Goal: Transaction & Acquisition: Purchase product/service

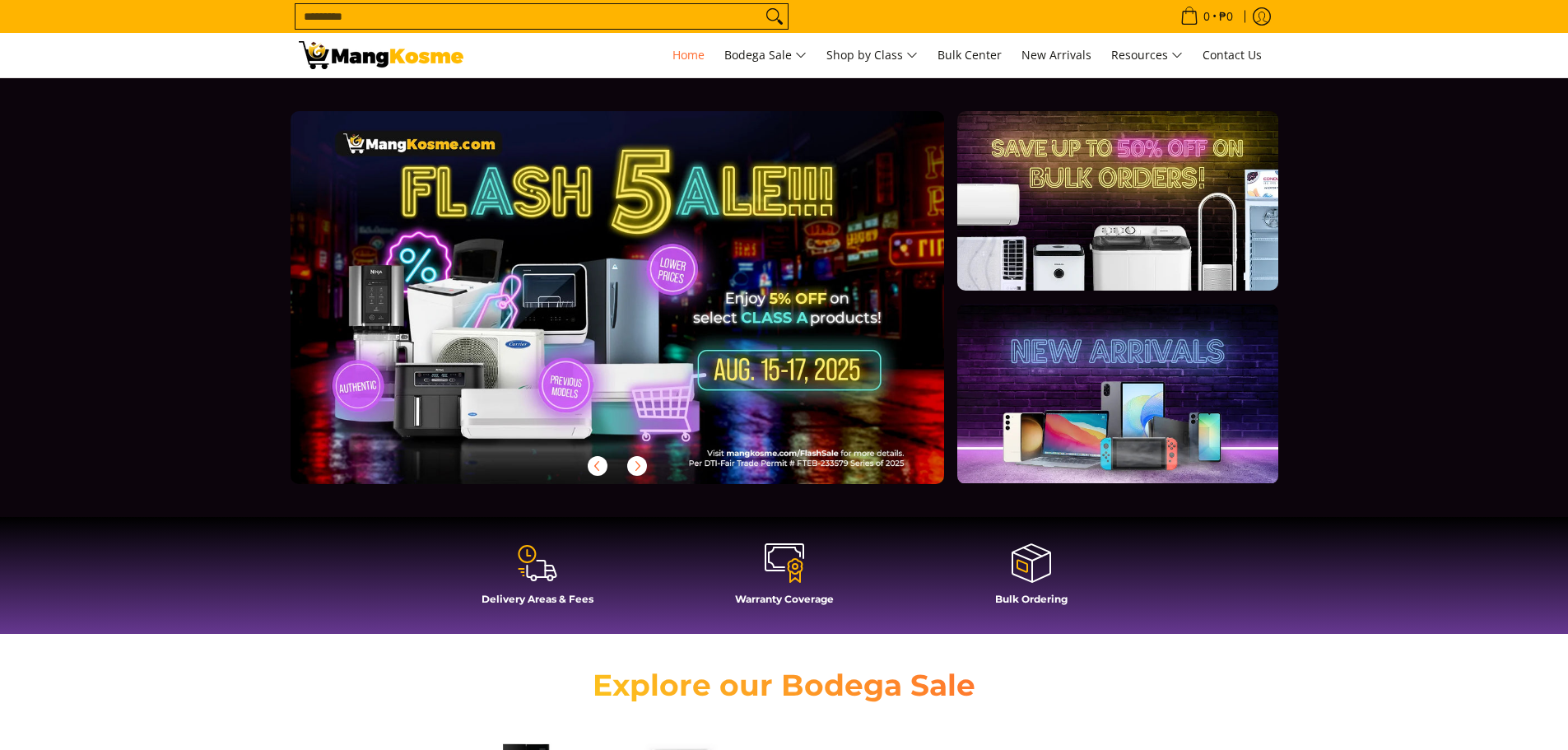
click at [412, 23] on input "Search..." at bounding box center [528, 16] width 466 height 24
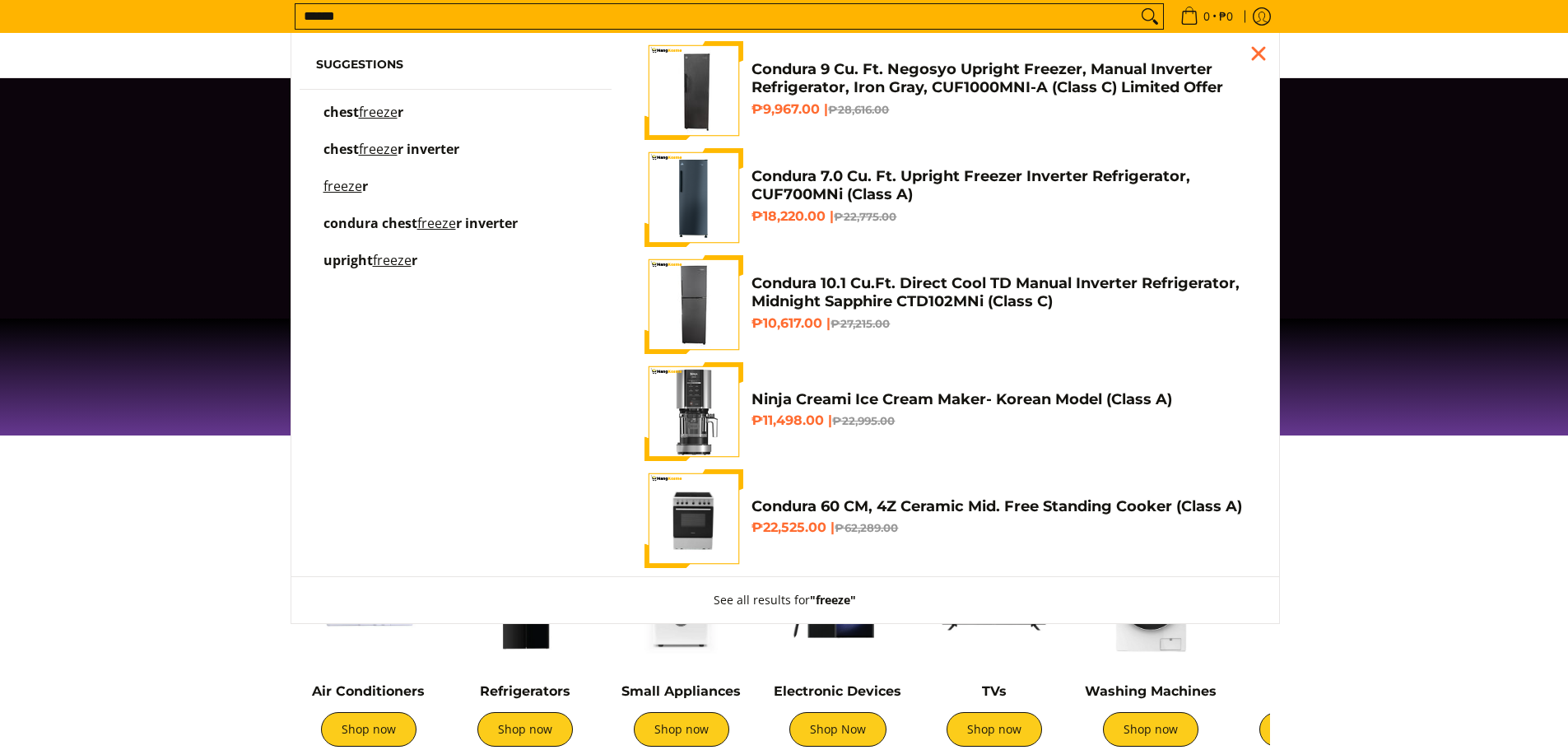
scroll to position [247, 0]
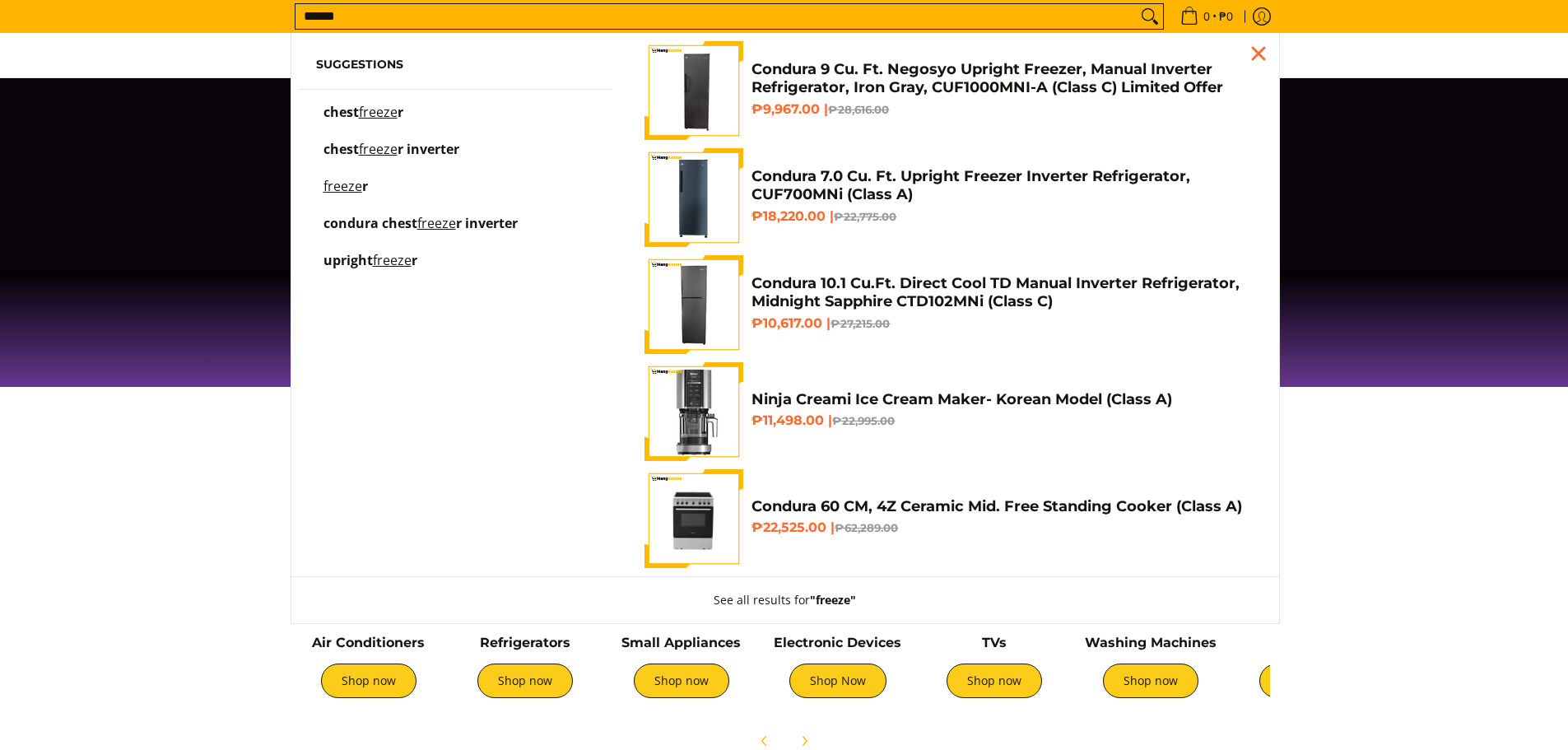
type input "******"
click at [371, 117] on mark "freeze" at bounding box center [378, 112] width 39 height 18
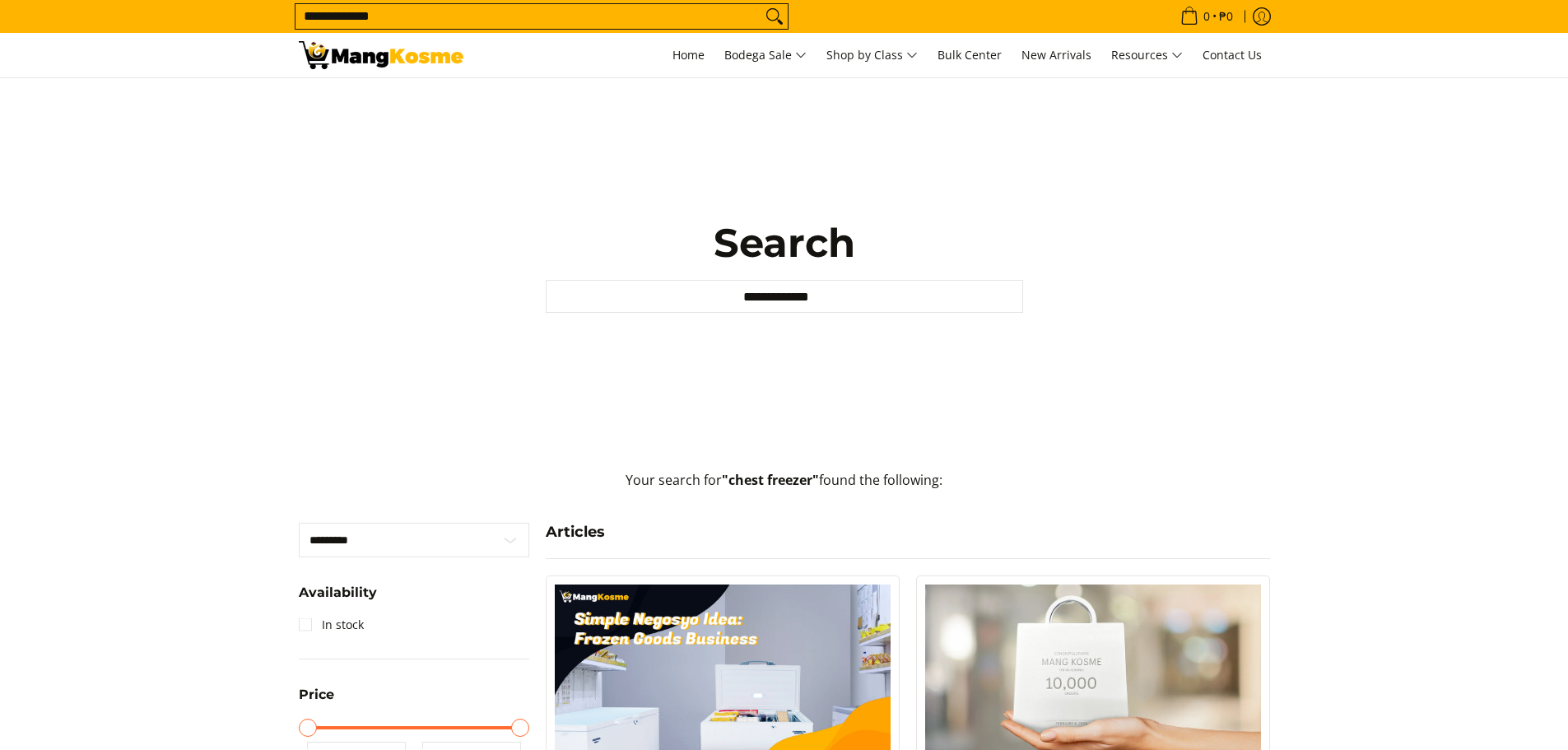
click at [376, 3] on form "**********" at bounding box center [541, 16] width 494 height 33
click at [391, 18] on input "**********" at bounding box center [528, 16] width 466 height 24
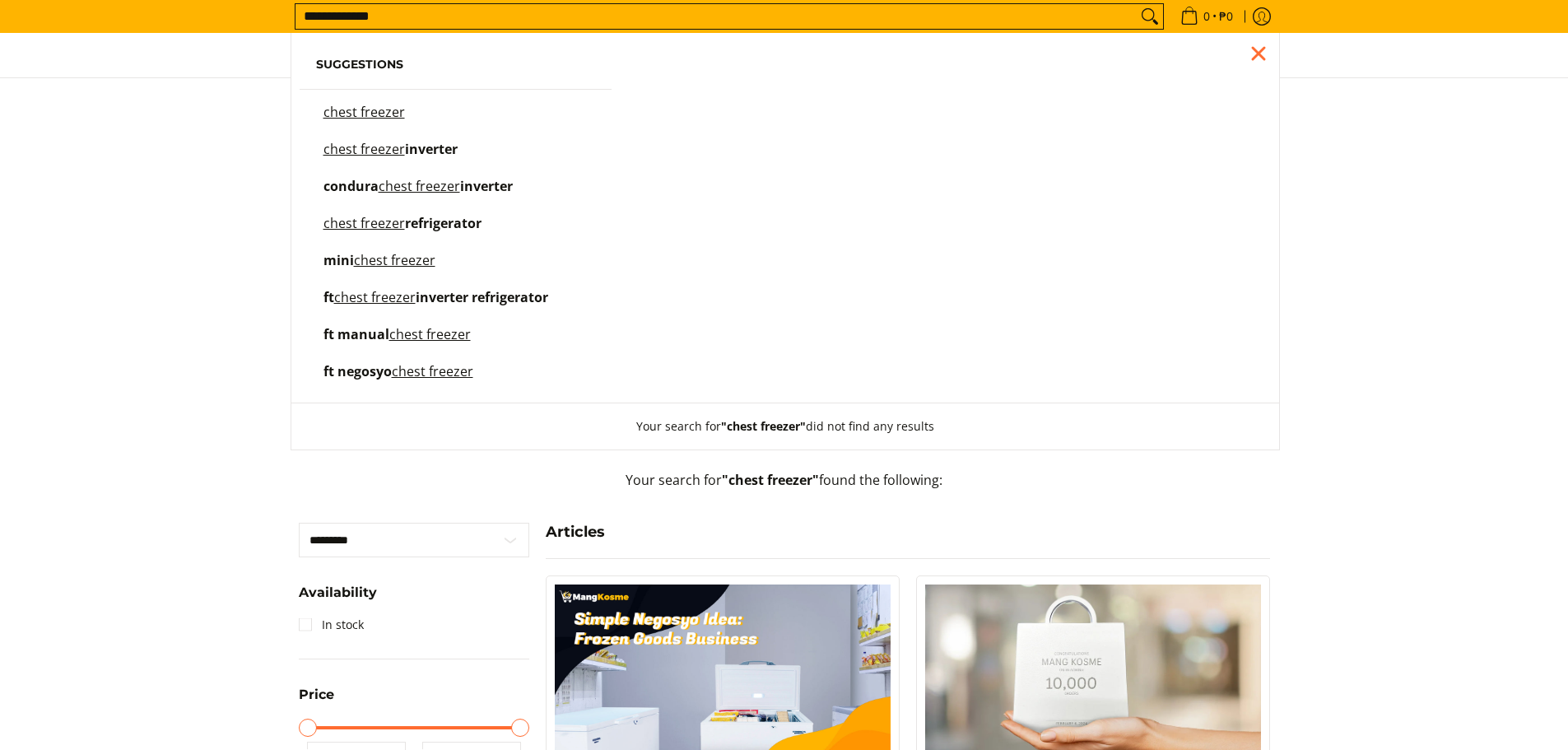
click at [422, 148] on span "inverter" at bounding box center [431, 149] width 53 height 18
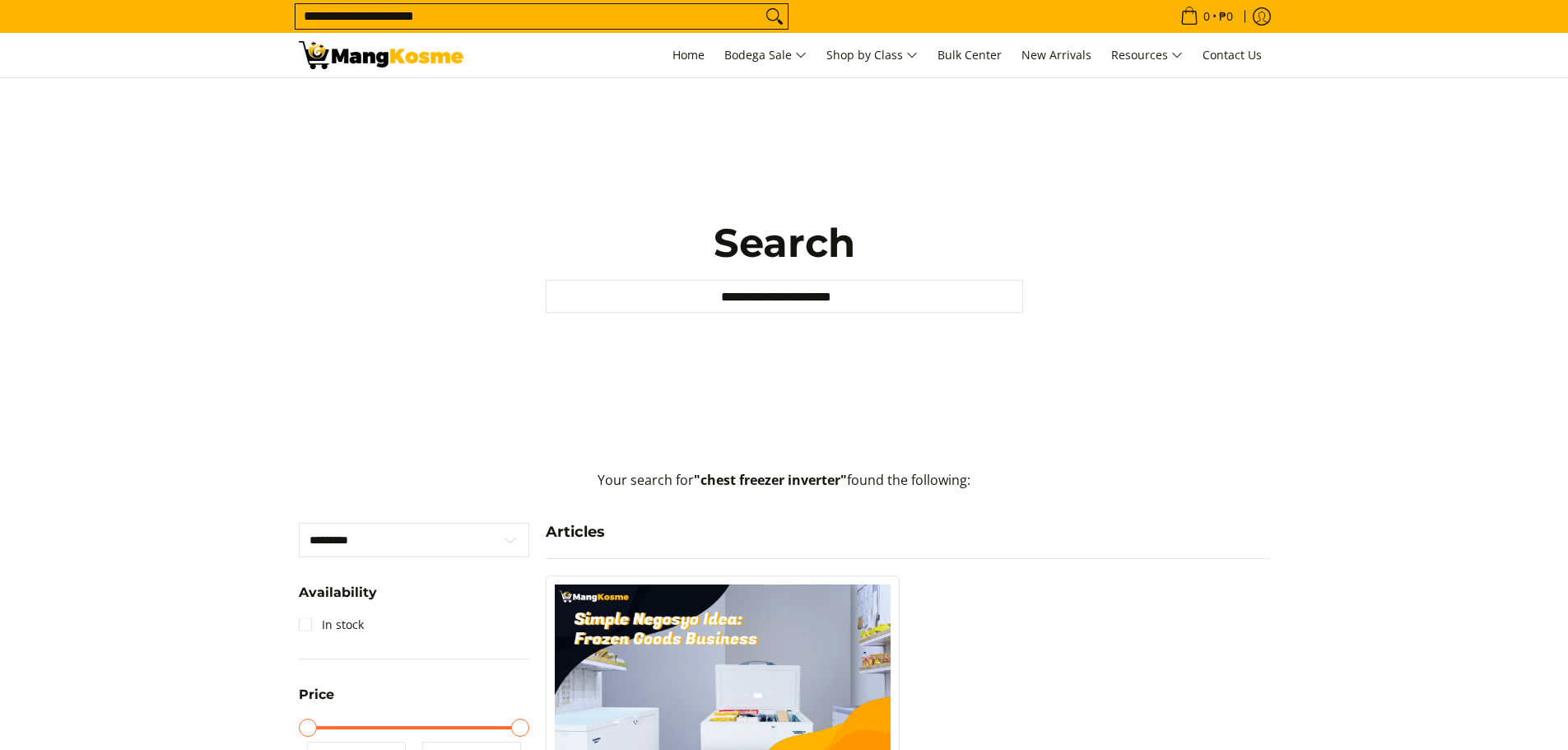
click at [377, 27] on input "**********" at bounding box center [528, 16] width 466 height 24
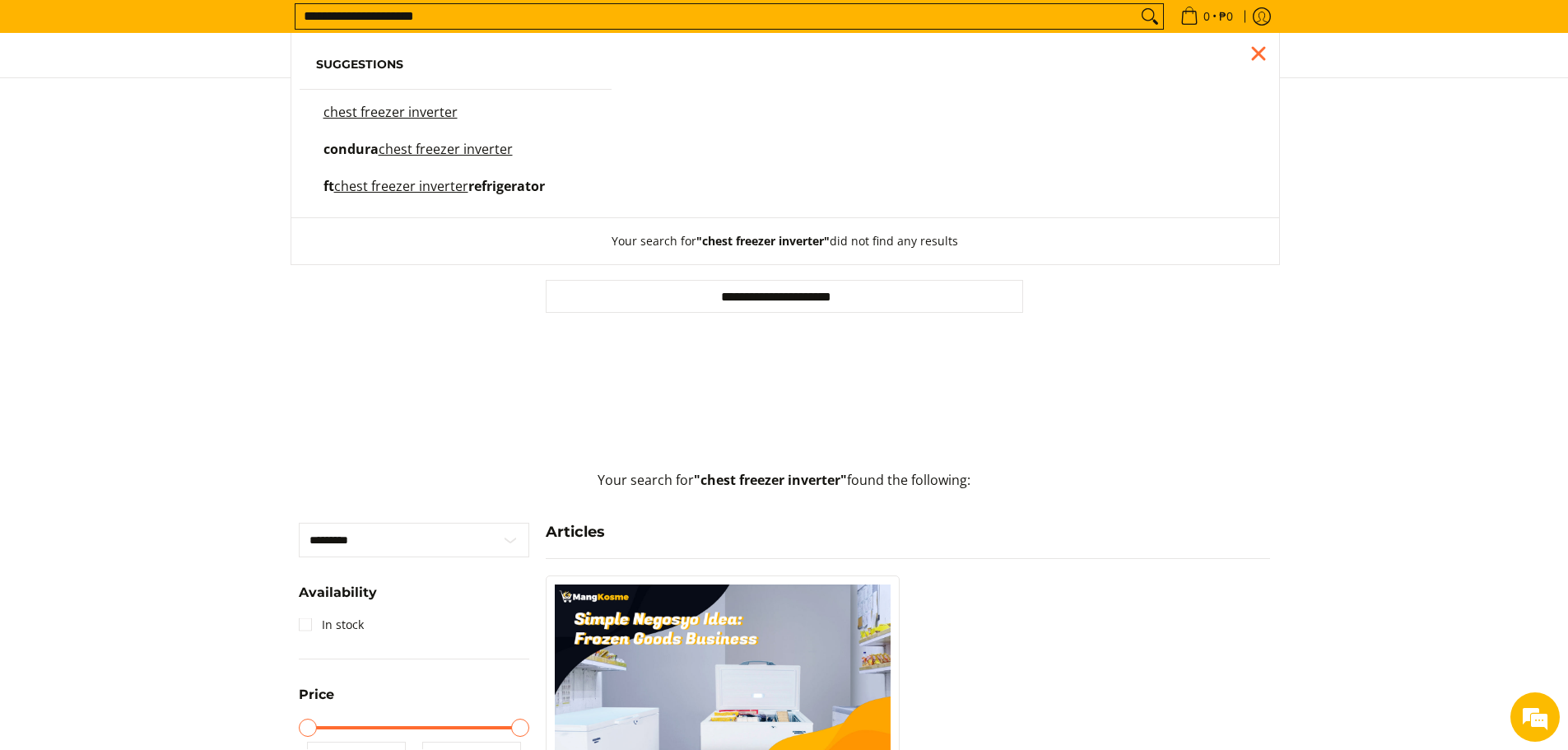
click at [397, 159] on p "condura chest freezer inverter" at bounding box center [418, 158] width 190 height 29
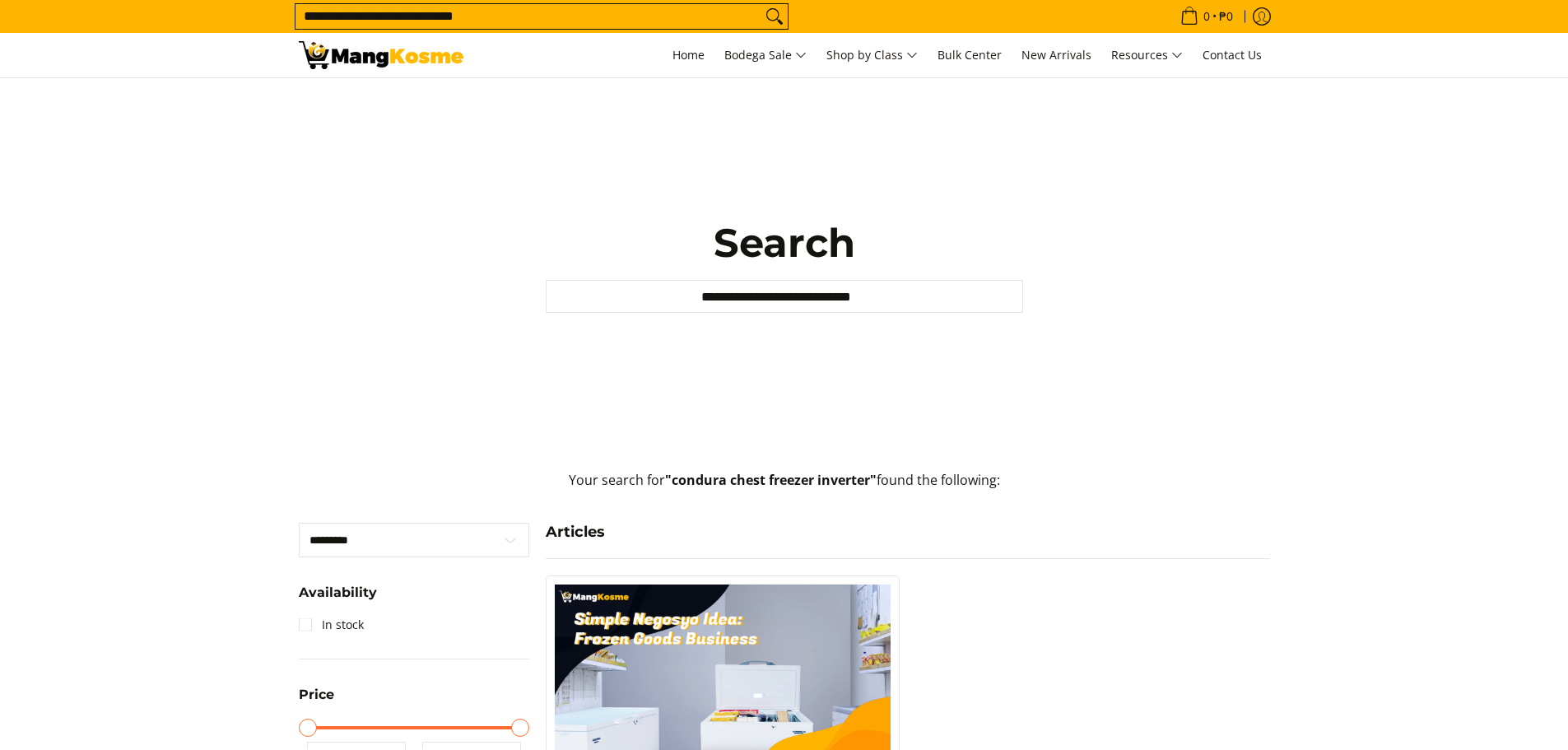
click at [435, 14] on input "**********" at bounding box center [528, 16] width 466 height 24
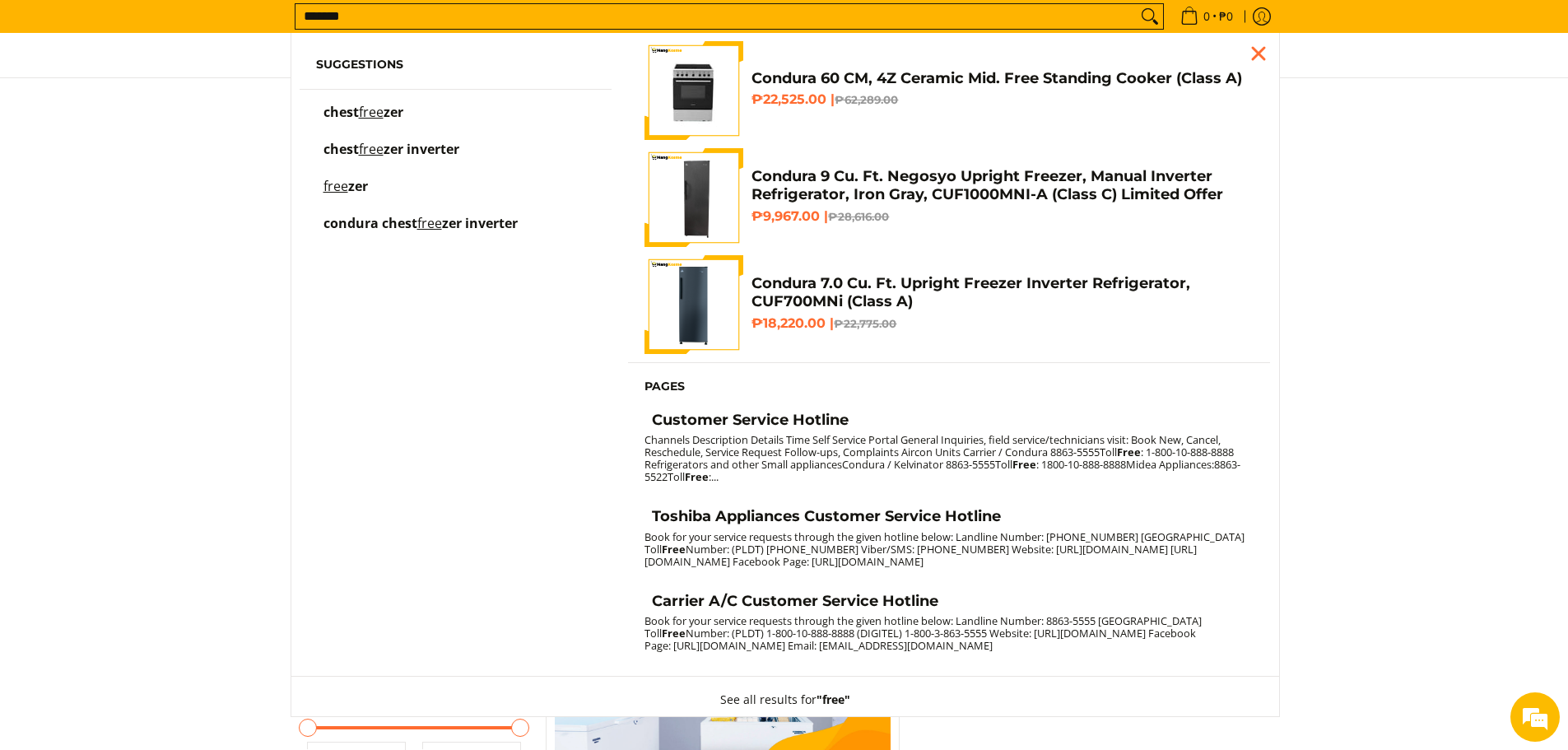
type input "*******"
click at [1137, 4] on button "Search" at bounding box center [1150, 16] width 26 height 24
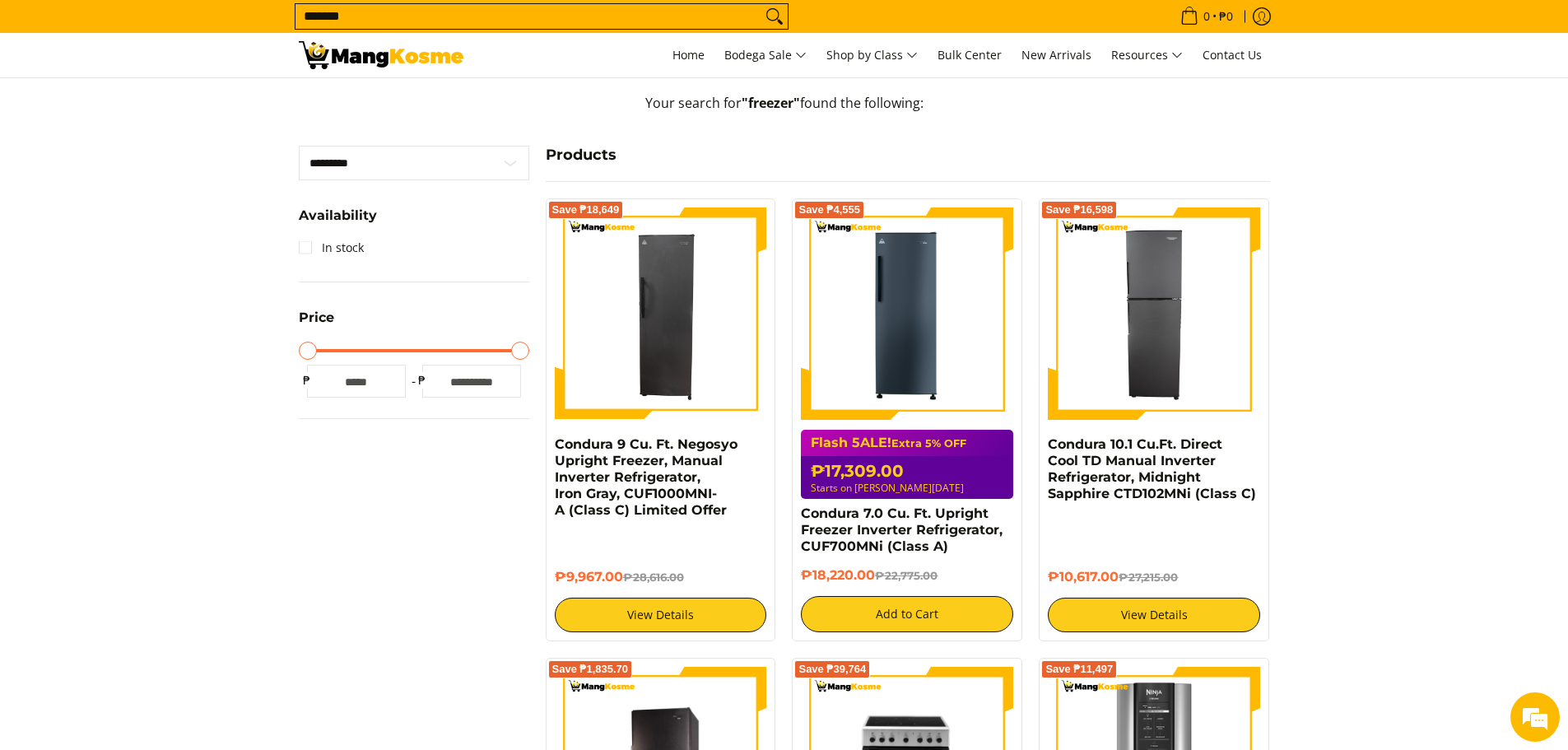
scroll to position [330, 0]
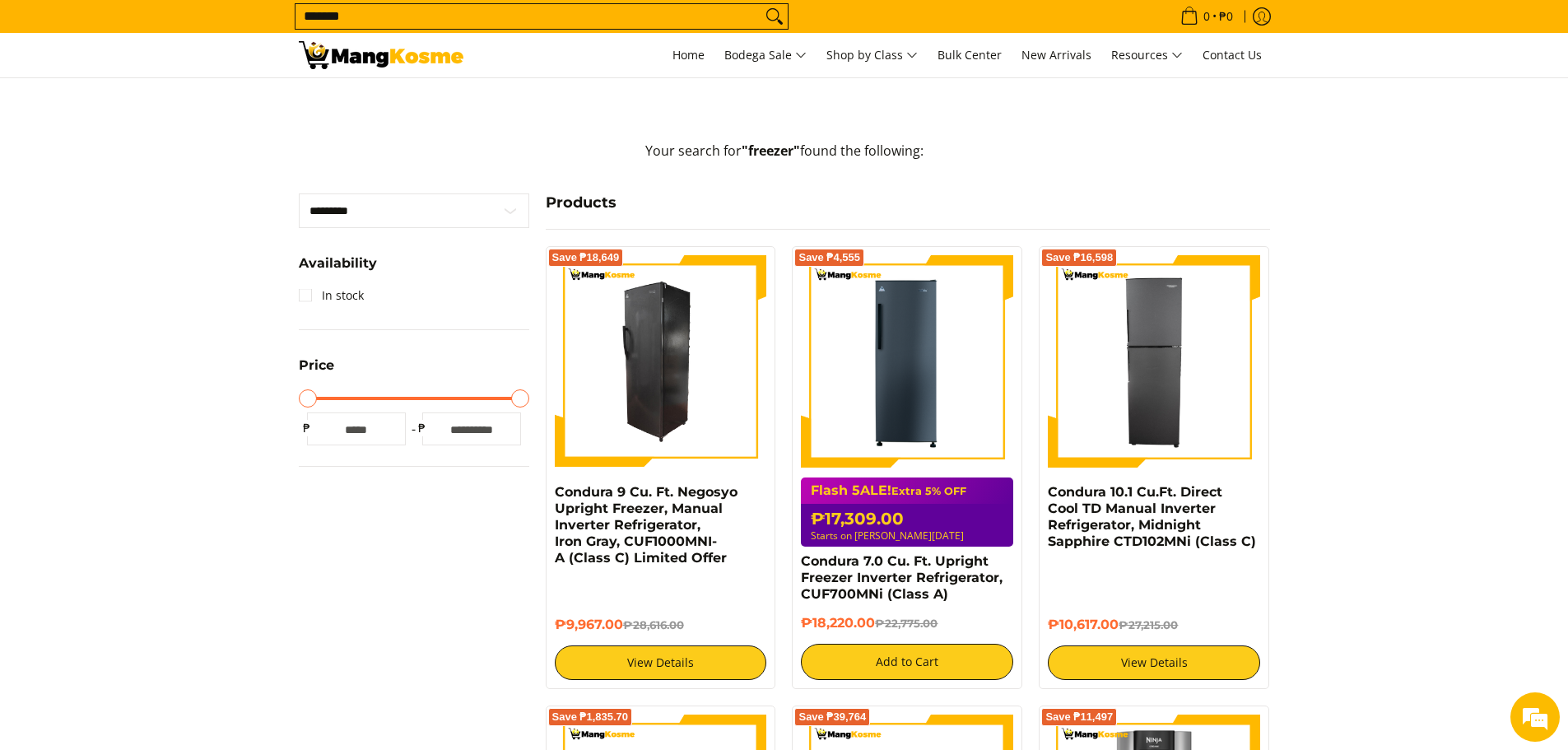
click at [671, 341] on img at bounding box center [661, 361] width 212 height 212
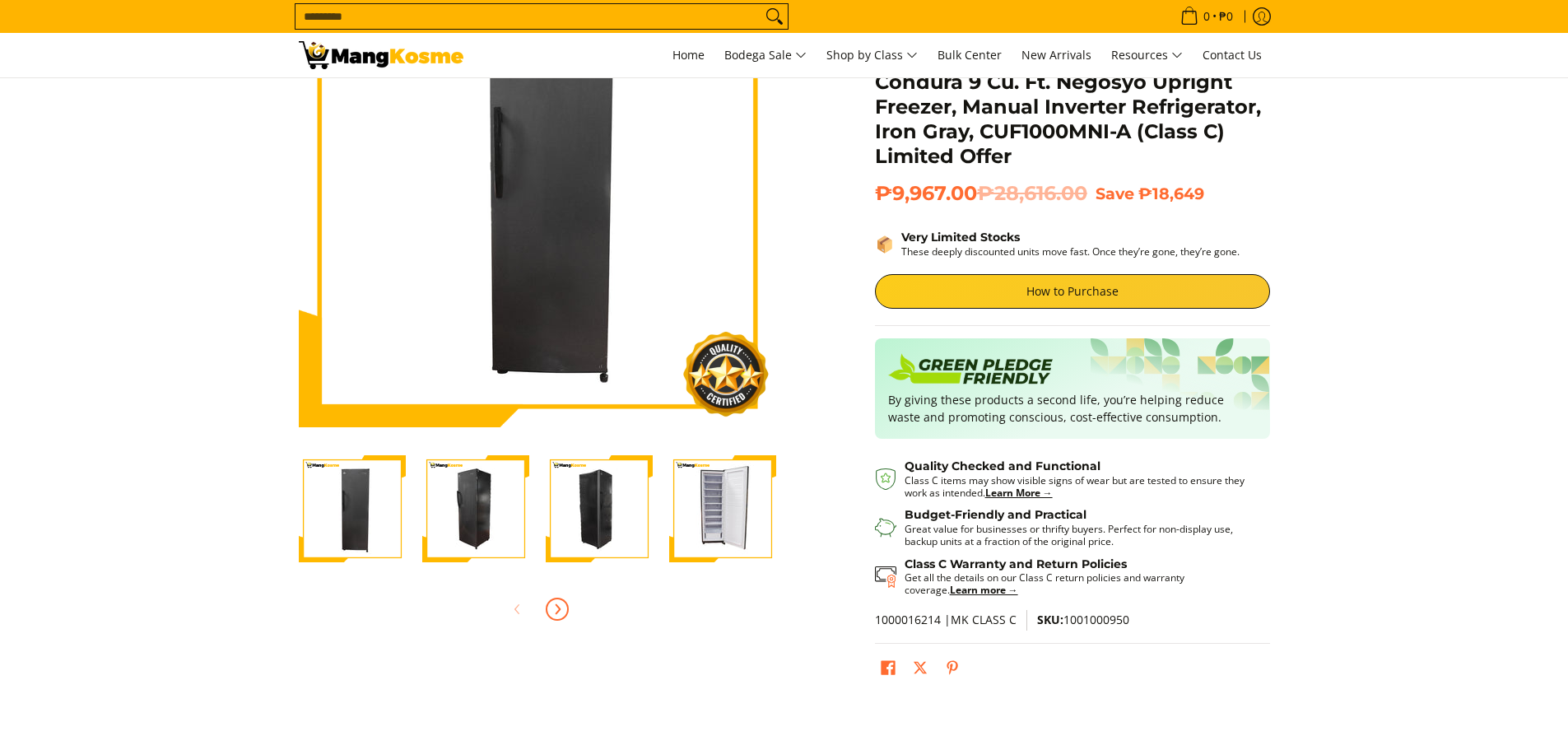
click at [566, 612] on span "Next" at bounding box center [558, 610] width 20 height 20
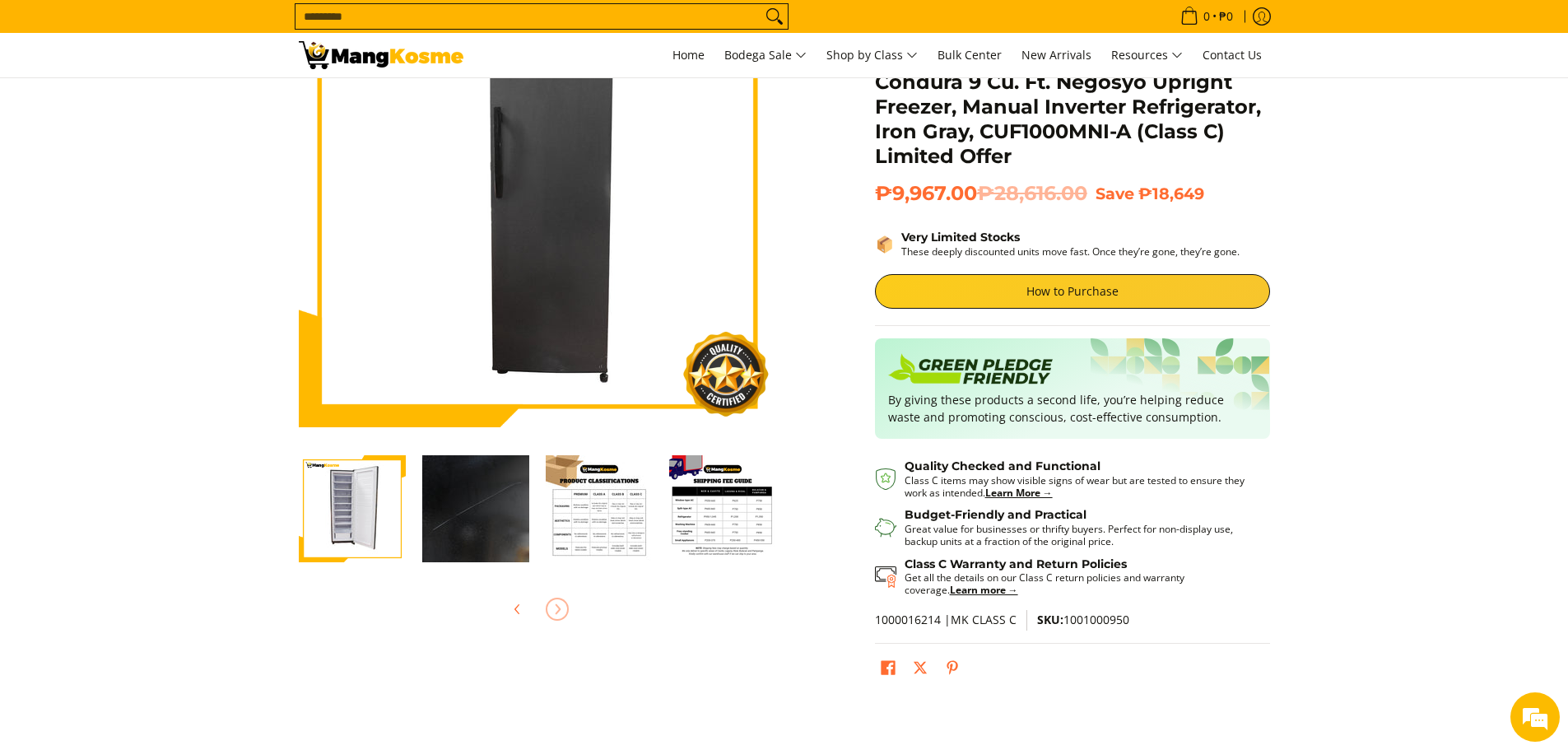
click at [346, 486] on img "Condura 9 Cu. Ft. Negosyo Upright Freezer, Manual Inverter Refrigerator, Iron G…" at bounding box center [352, 509] width 107 height 107
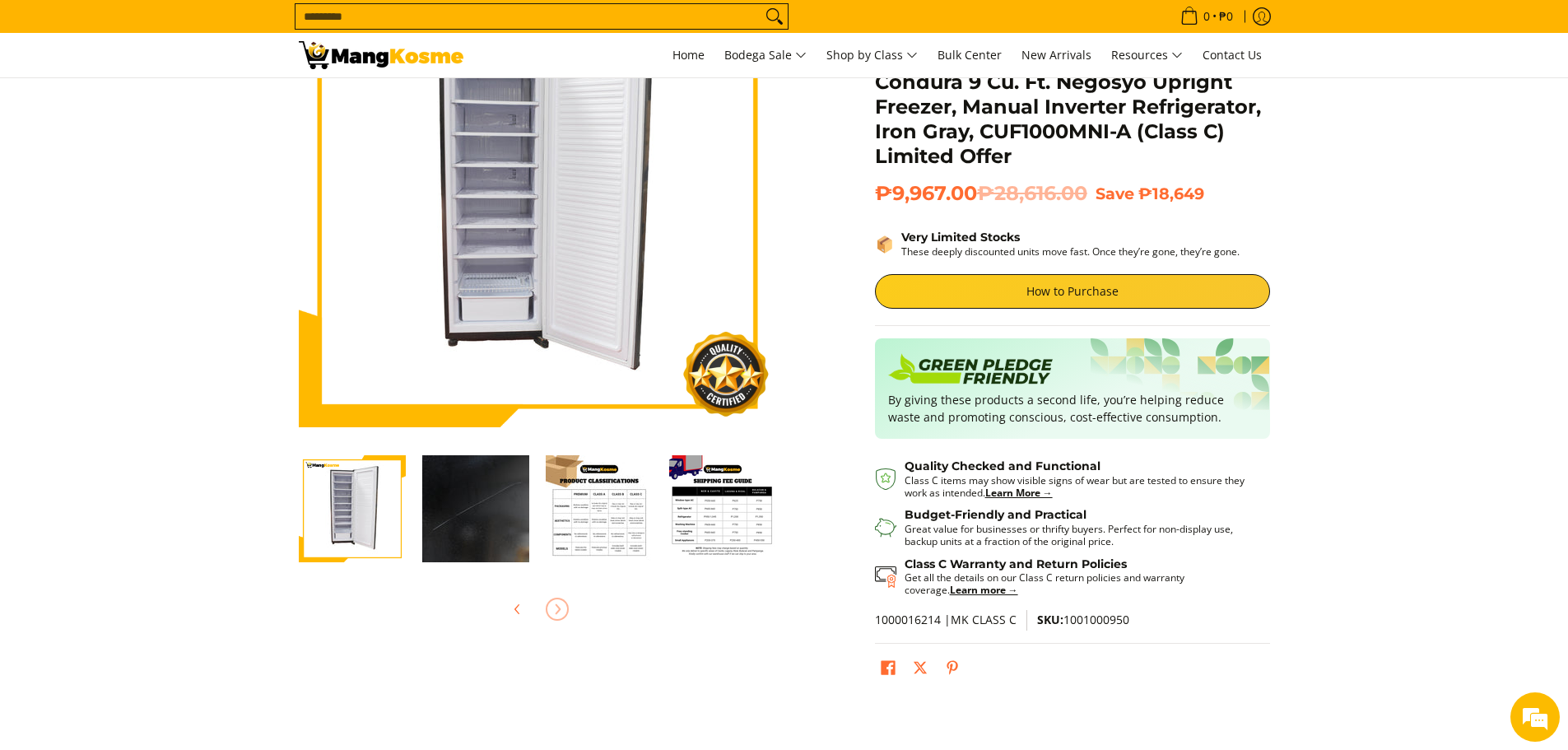
click at [597, 521] on img "Condura 9 Cu. Ft. Negosyo Upright Freezer, Manual Inverter Refrigerator, Iron G…" at bounding box center [600, 509] width 107 height 107
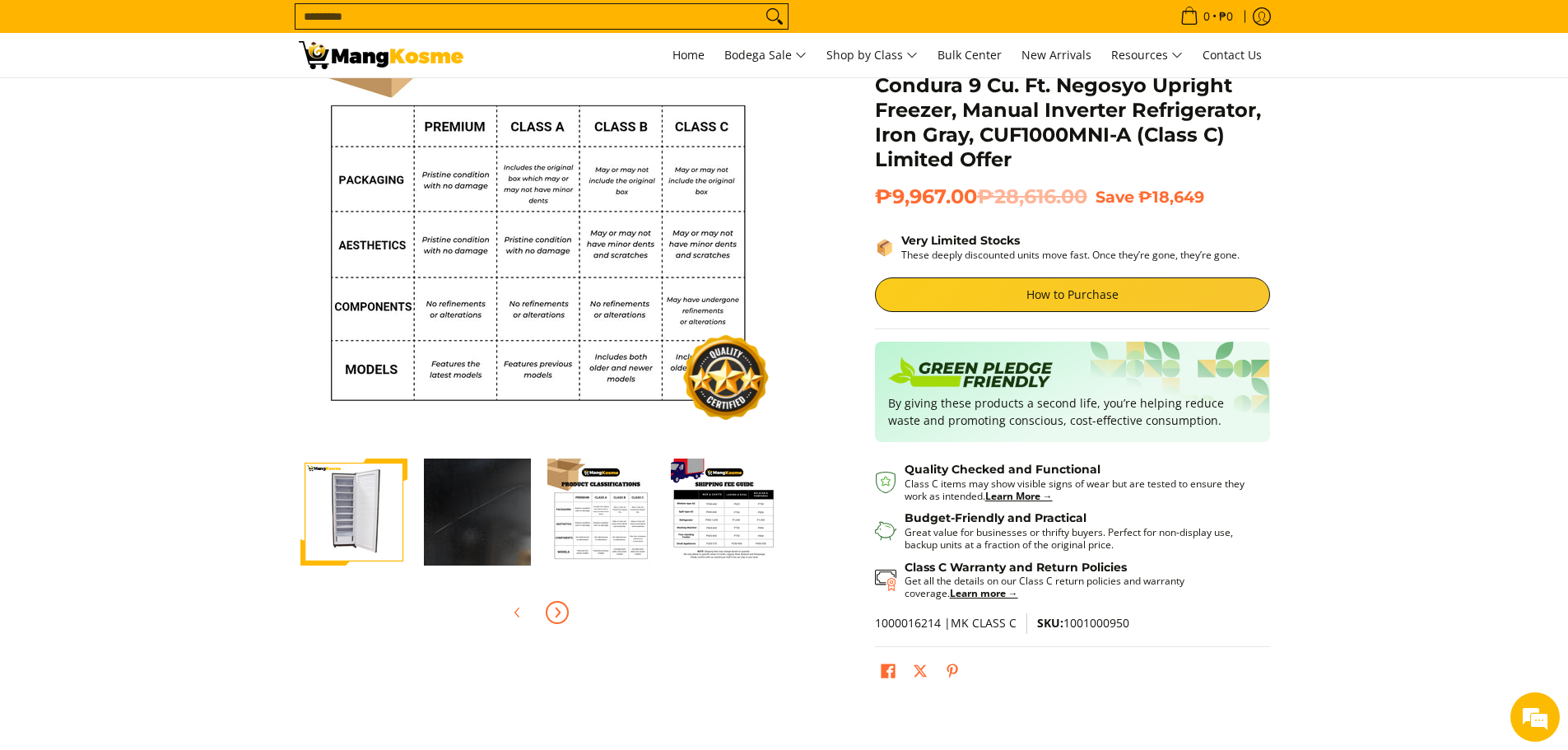
scroll to position [164, 0]
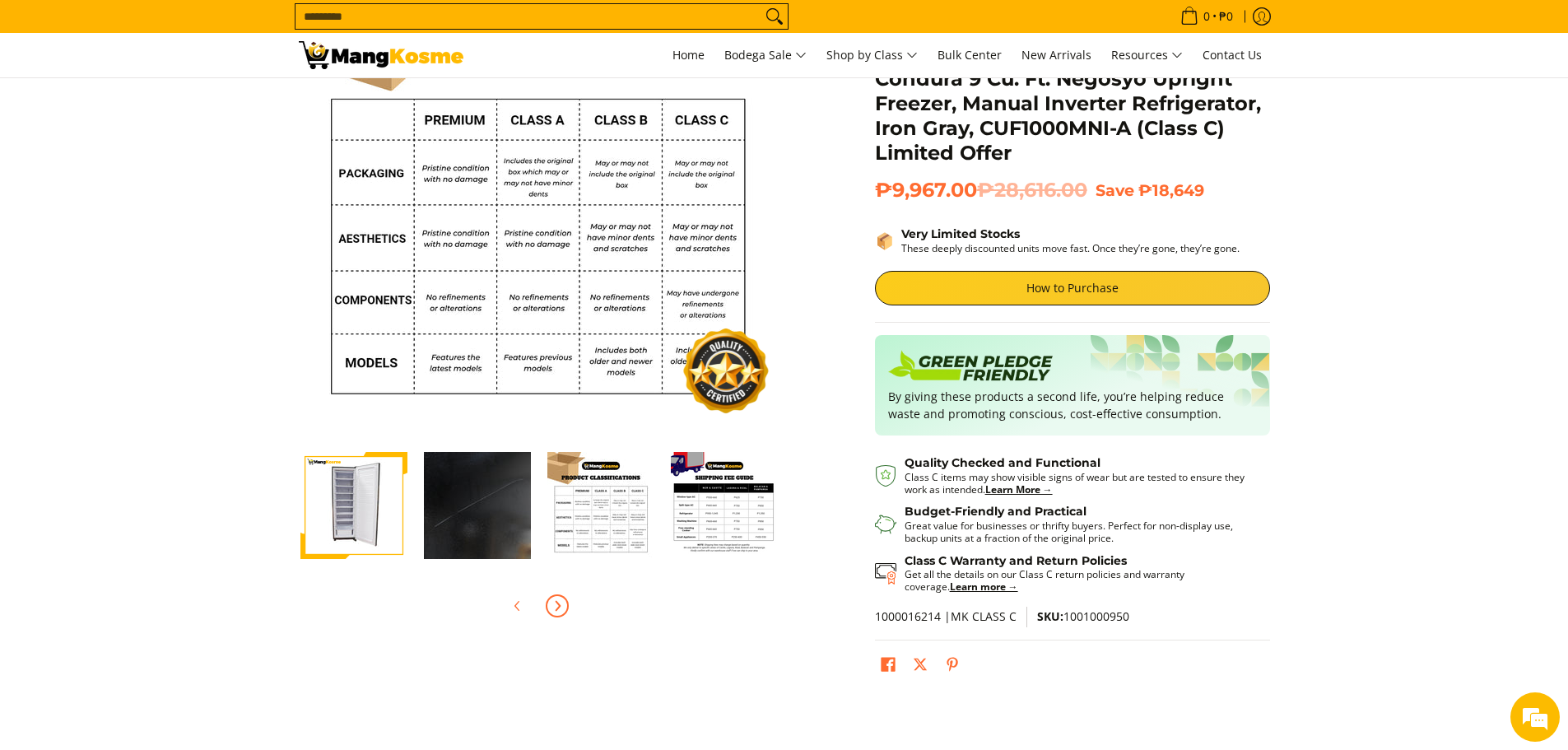
click at [702, 548] on img "Condura 9 Cu. Ft. Negosyo Upright Freezer, Manual Inverter Refrigerator, Iron G…" at bounding box center [724, 506] width 107 height 107
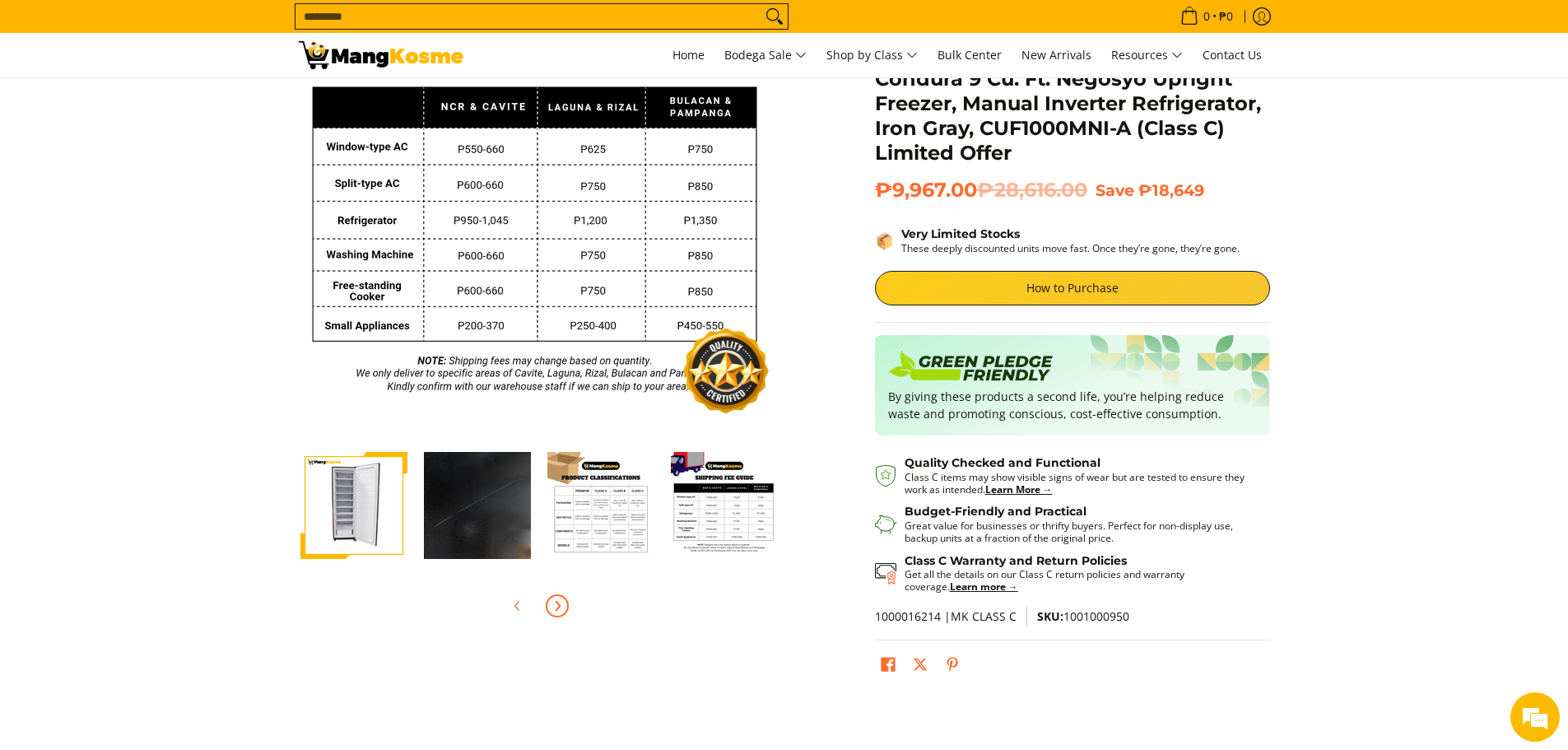
click at [574, 513] on img "Condura 9 Cu. Ft. Negosyo Upright Freezer, Manual Inverter Refrigerator, Iron G…" at bounding box center [601, 506] width 107 height 107
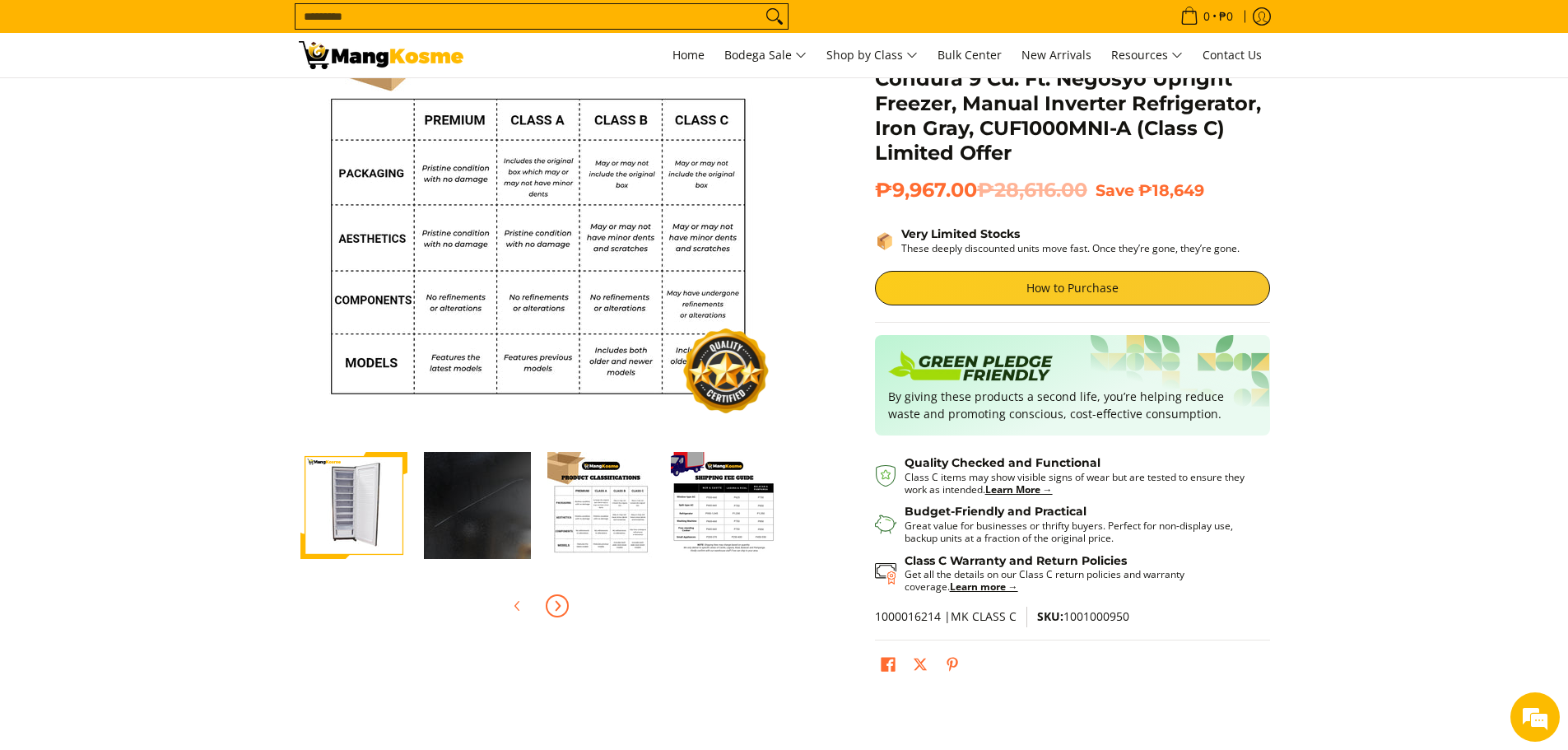
click at [674, 520] on img "Condura 9 Cu. Ft. Negosyo Upright Freezer, Manual Inverter Refrigerator, Iron G…" at bounding box center [724, 506] width 107 height 107
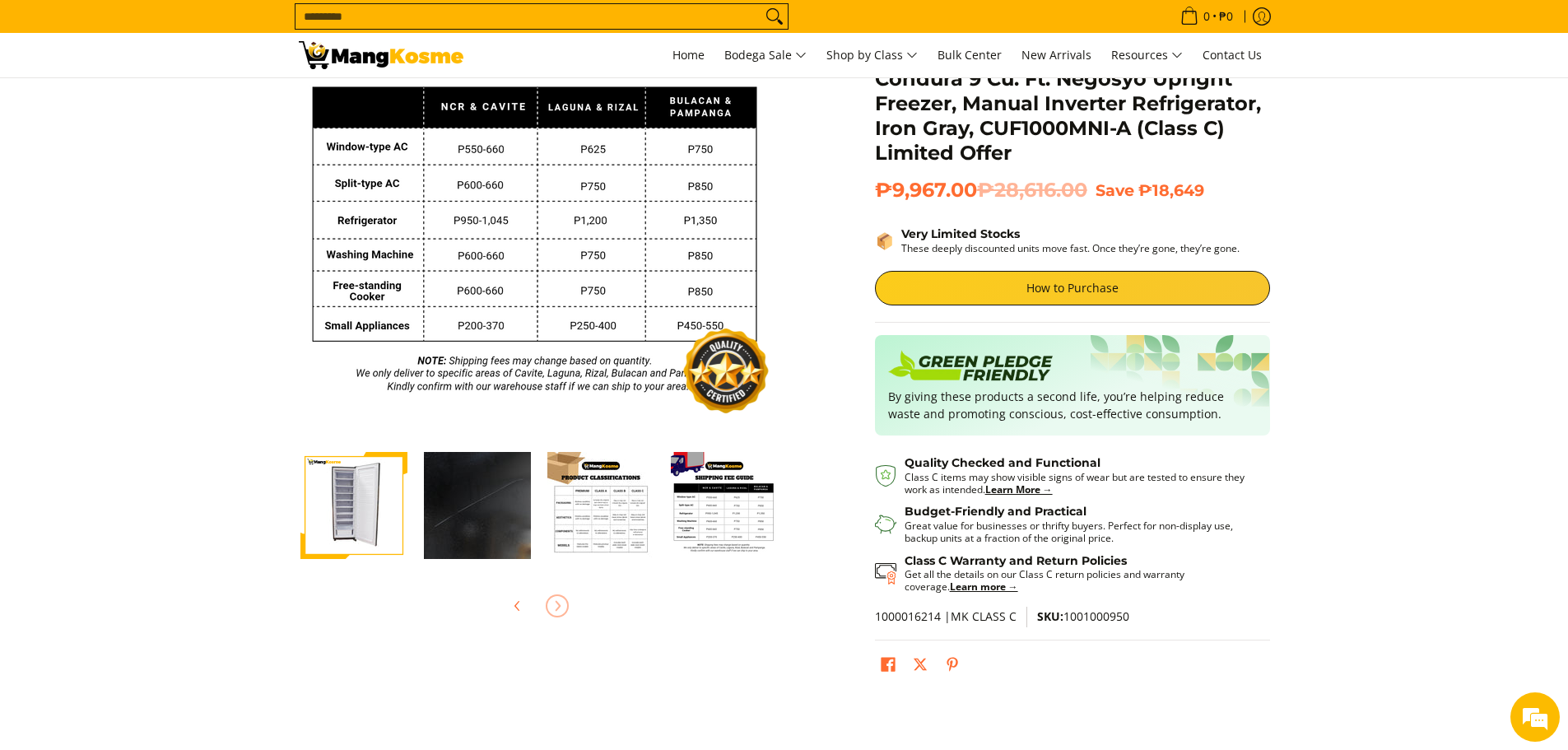
click at [713, 505] on img "Condura 9 Cu. Ft. Negosyo Upright Freezer, Manual Inverter Refrigerator, Iron G…" at bounding box center [724, 506] width 107 height 107
click at [713, 505] on img "Condura 9 Cu. Ft. Negosyo Upright Freezer, Manual Inverter Refrigerator, Iron G…" at bounding box center [723, 506] width 107 height 107
click at [405, 499] on img "Condura 9 Cu. Ft. Negosyo Upright Freezer, Manual Inverter Refrigerator, Iron G…" at bounding box center [352, 506] width 107 height 107
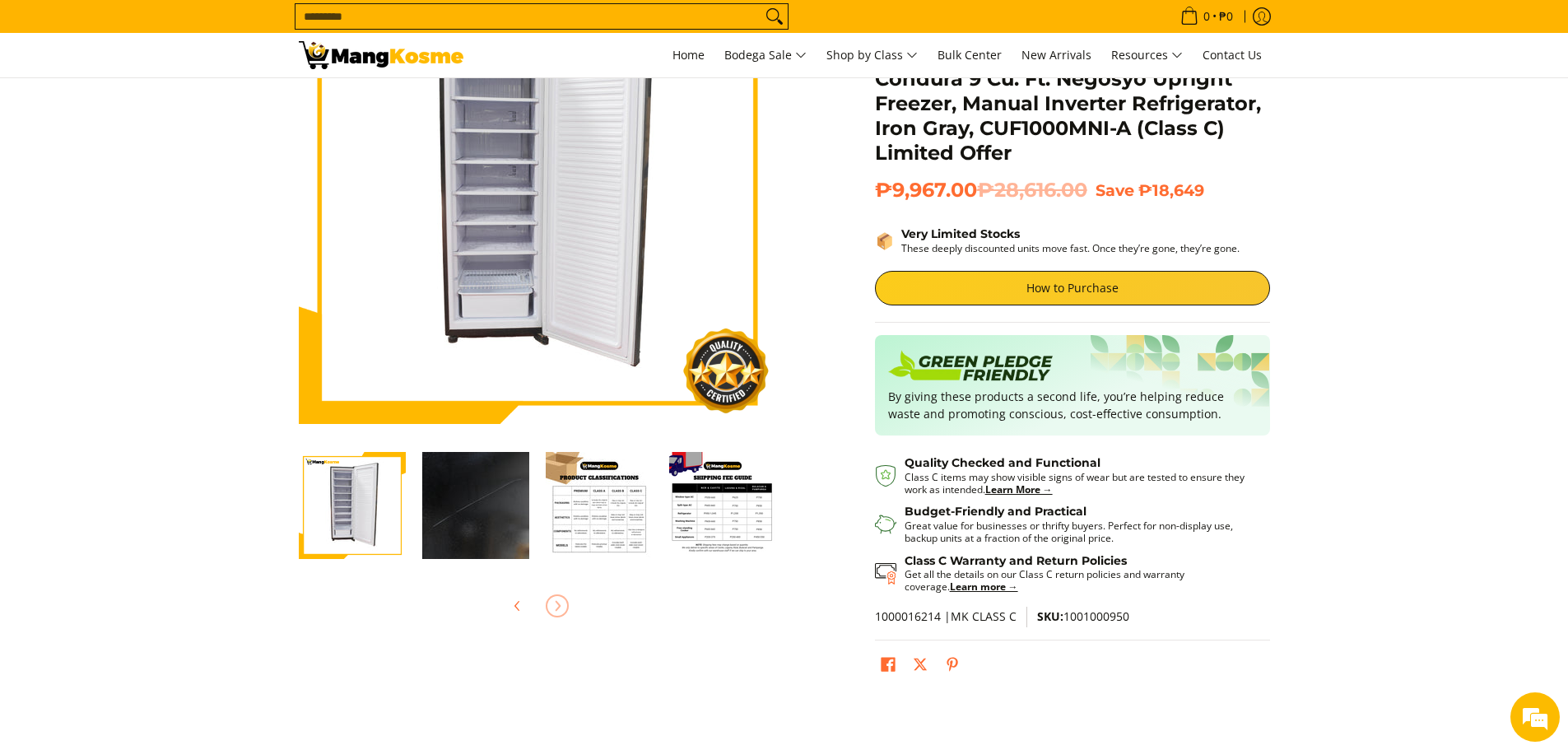
click at [382, 496] on img "Condura 9 Cu. Ft. Negosyo Upright Freezer, Manual Inverter Refrigerator, Iron G…" at bounding box center [352, 506] width 107 height 107
click at [345, 508] on img "Condura 9 Cu. Ft. Negosyo Upright Freezer, Manual Inverter Refrigerator, Iron G…" at bounding box center [352, 506] width 107 height 107
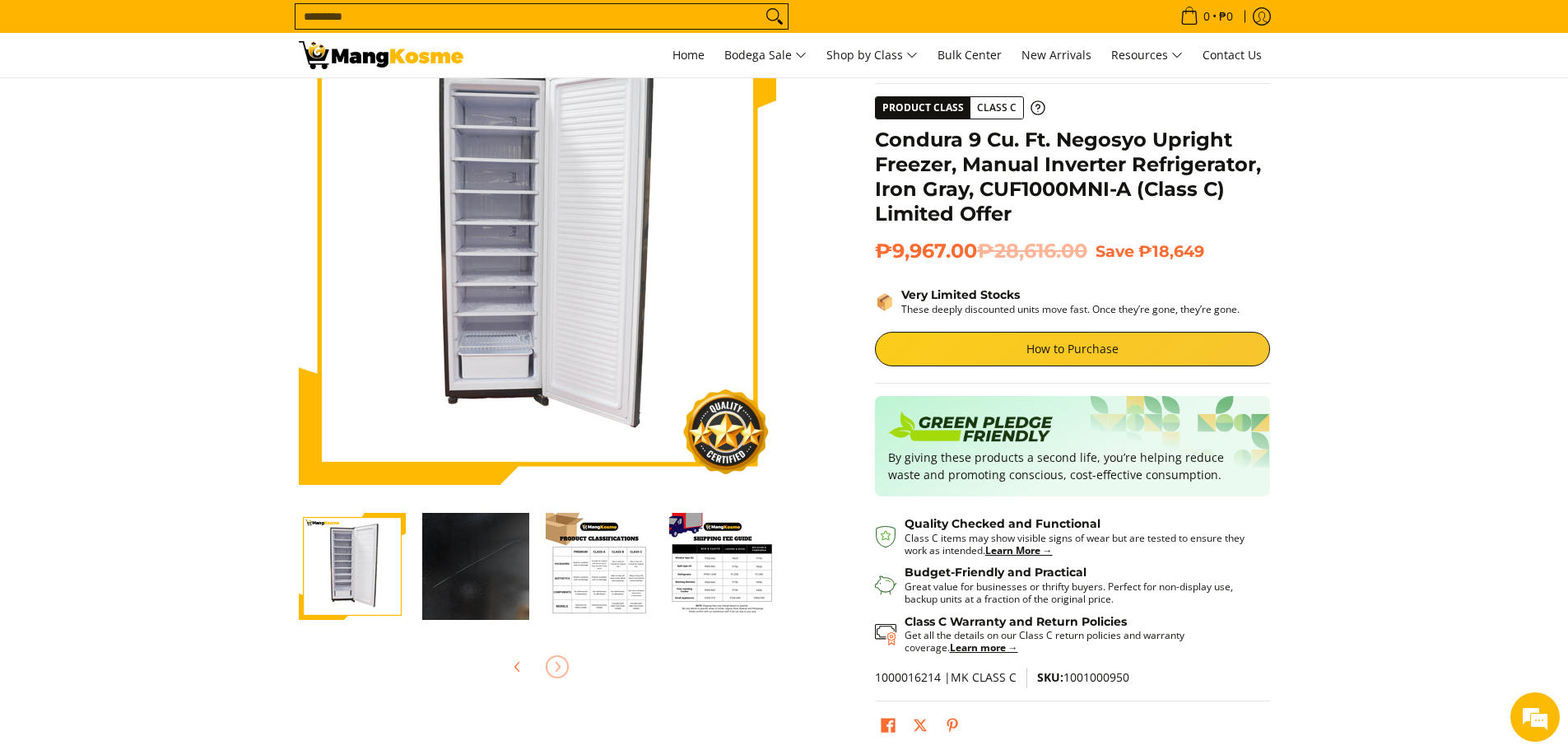
scroll to position [0, 0]
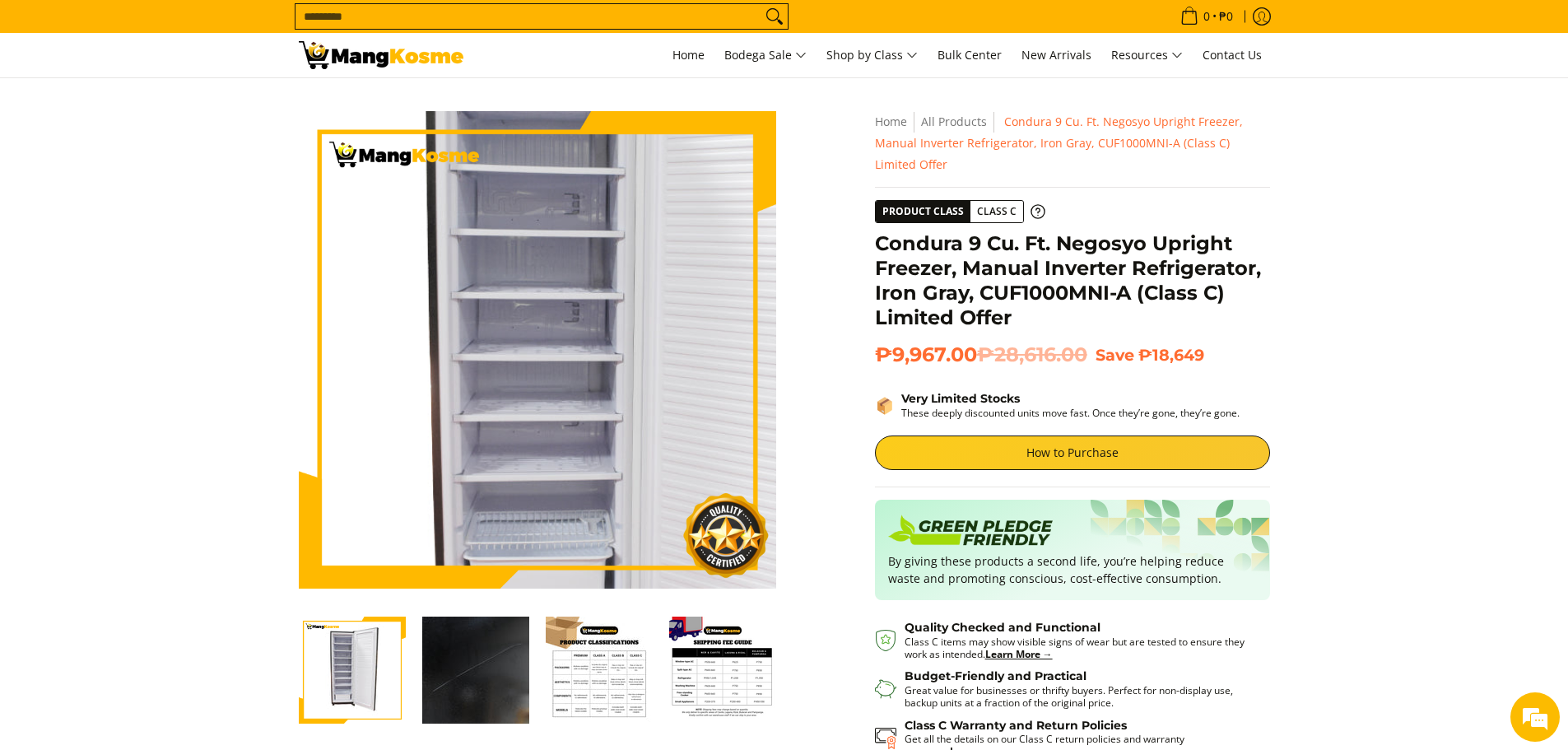
click at [495, 354] on img at bounding box center [537, 350] width 477 height 477
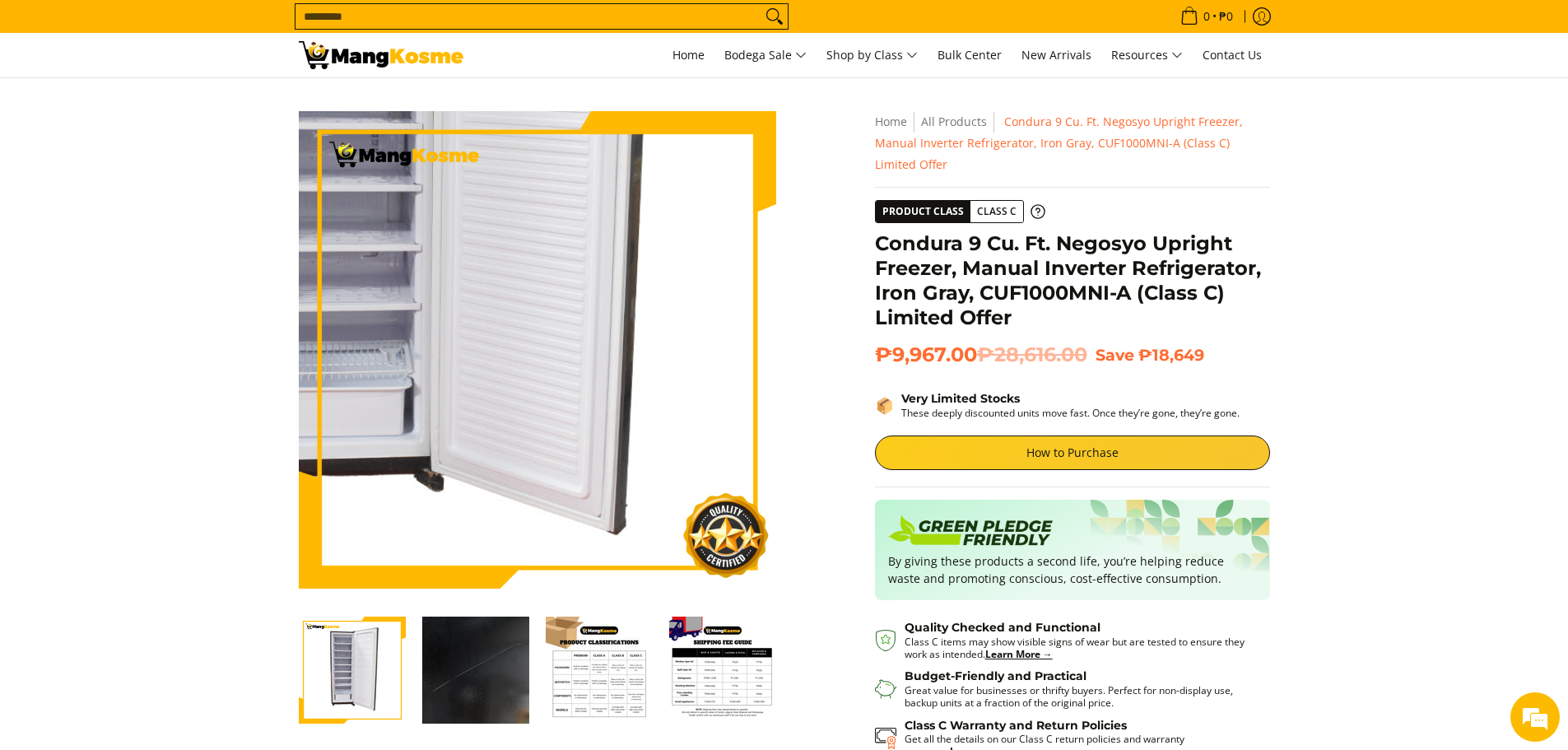
click at [595, 439] on img at bounding box center [537, 350] width 477 height 477
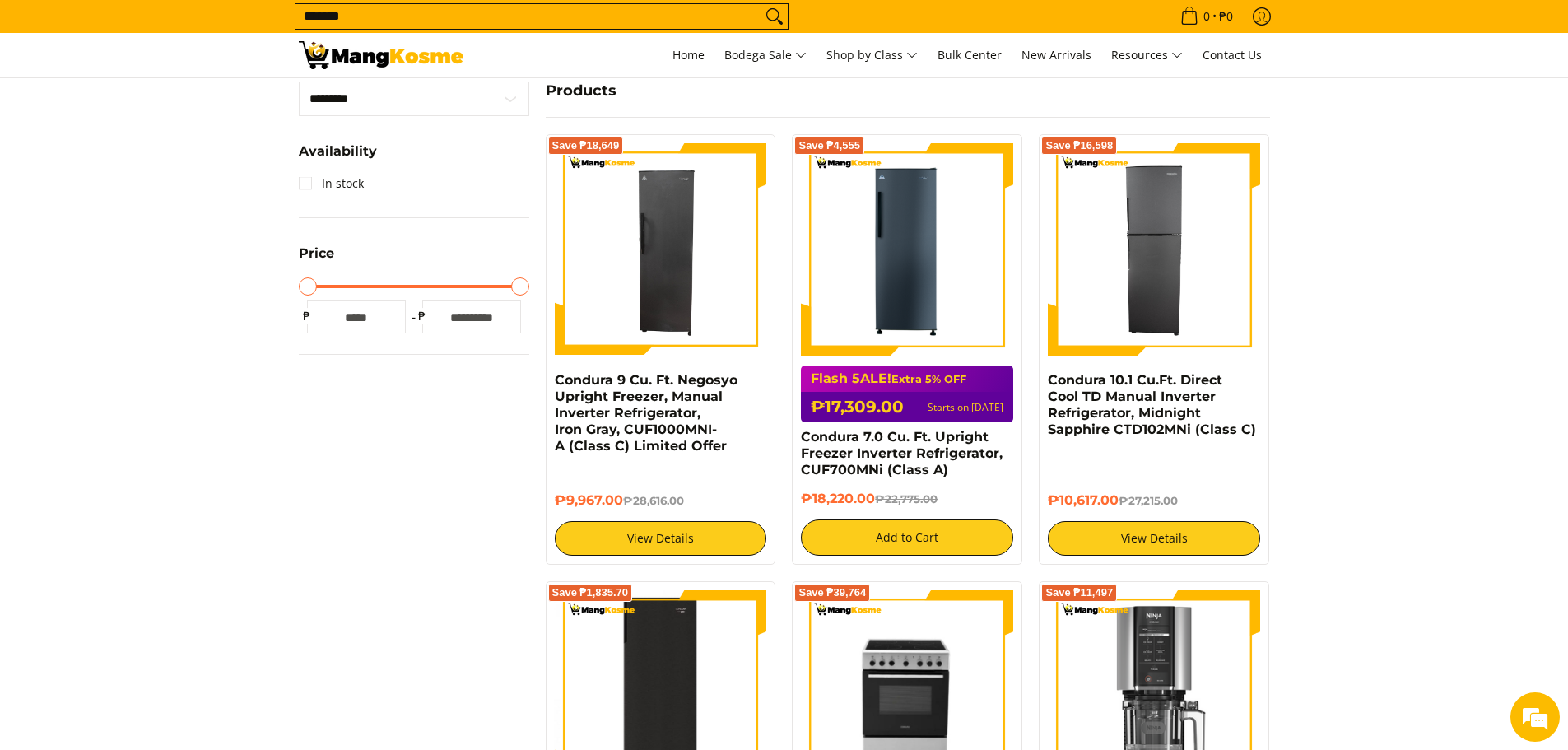
scroll to position [330, 0]
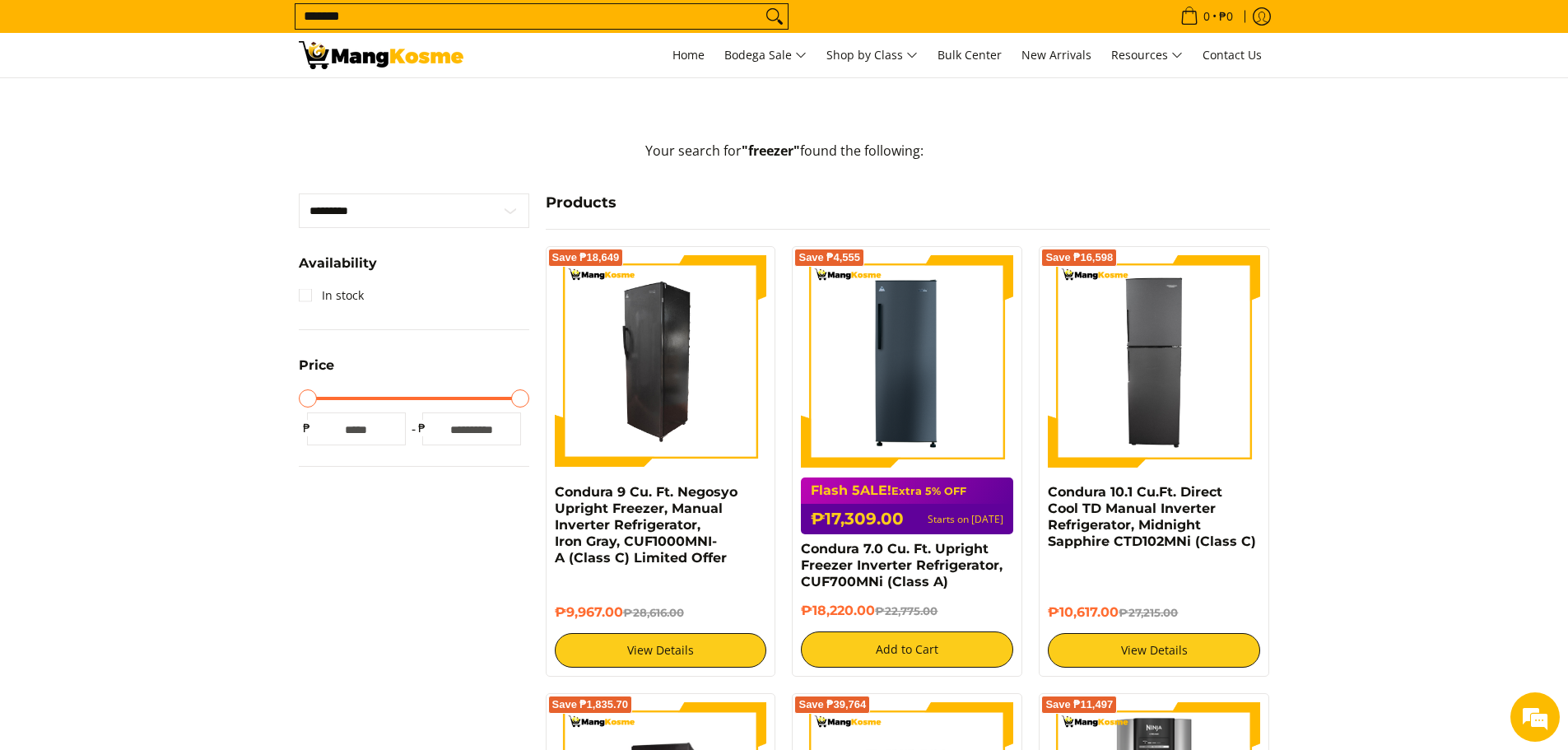
click at [657, 320] on img at bounding box center [661, 361] width 212 height 212
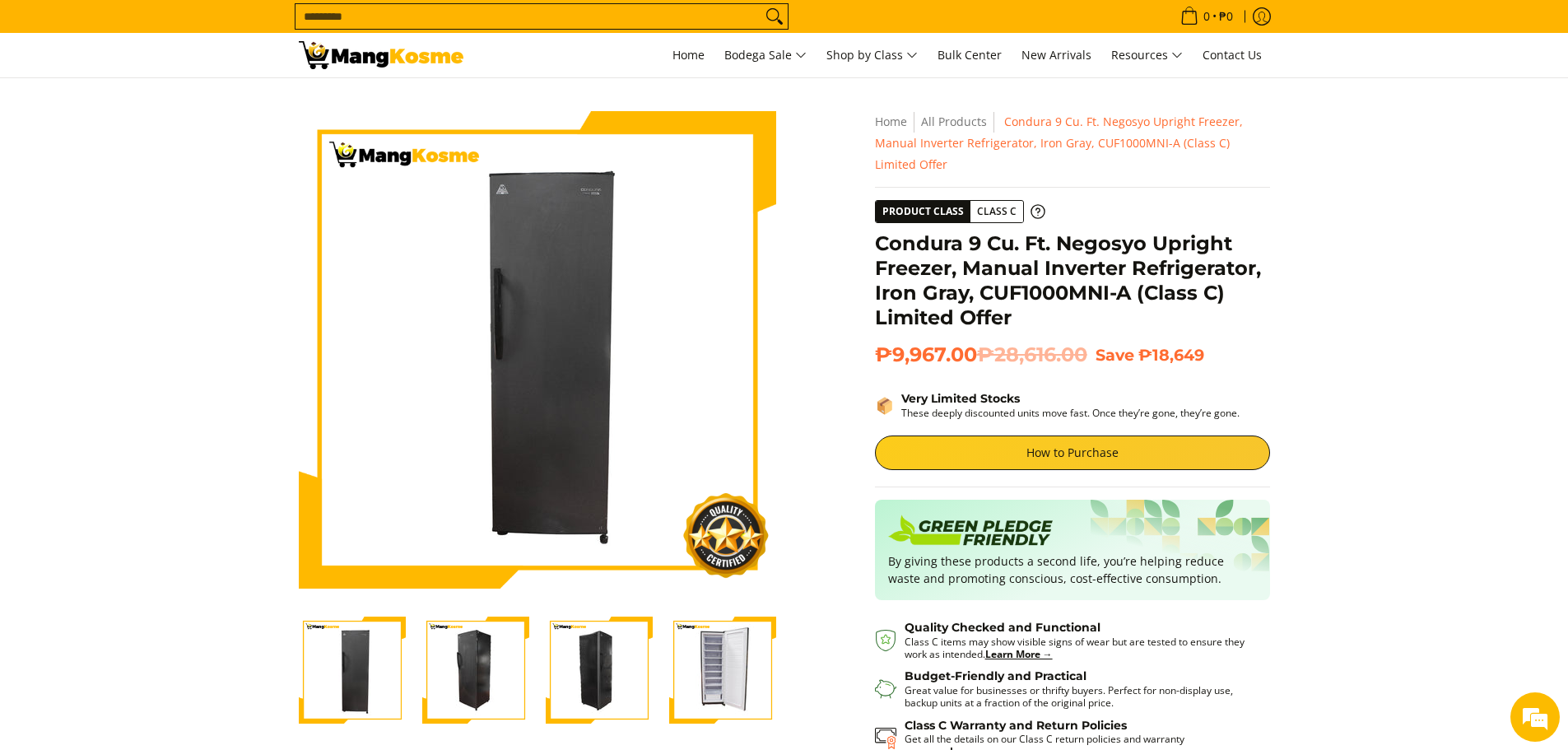
click at [683, 672] on img "Condura 9 Cu. Ft. Negosyo Upright Freezer, Manual Inverter Refrigerator, Iron G…" at bounding box center [723, 670] width 107 height 107
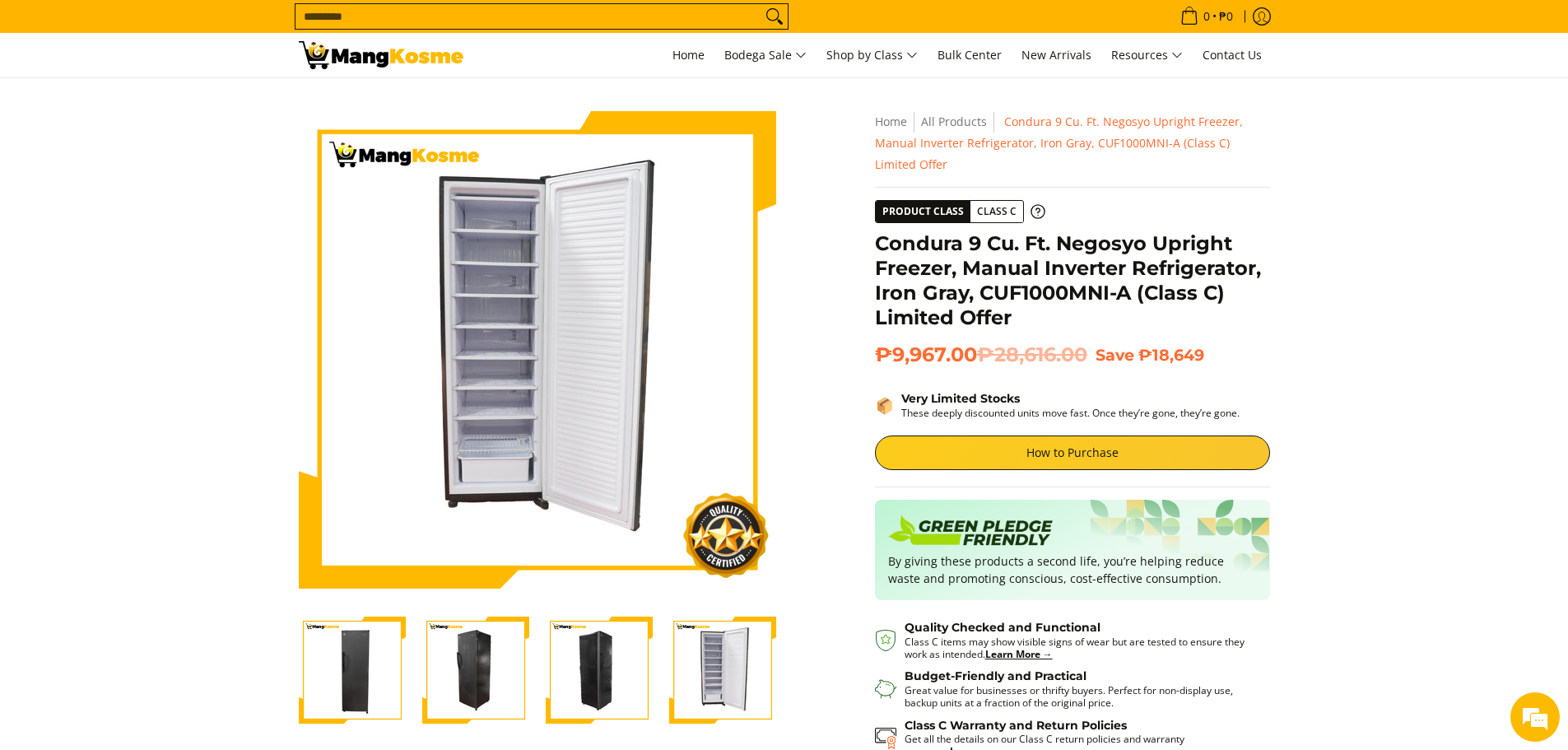
click at [380, 664] on img "Condura 9 Cu. Ft. Negosyo Upright Freezer, Manual Inverter Refrigerator, Iron G…" at bounding box center [352, 670] width 107 height 107
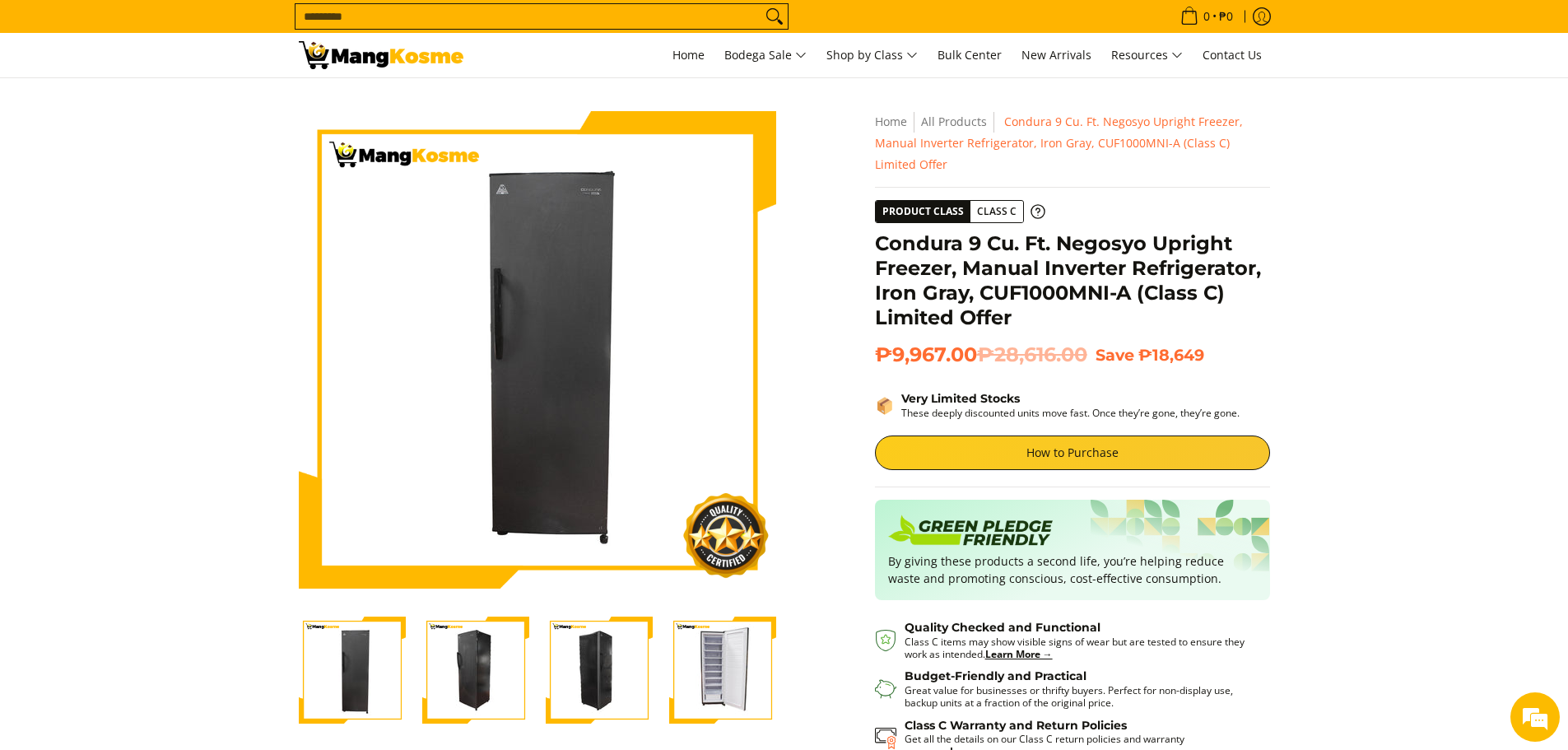
click at [706, 681] on img "Condura 9 Cu. Ft. Negosyo Upright Freezer, Manual Inverter Refrigerator, Iron G…" at bounding box center [723, 670] width 107 height 107
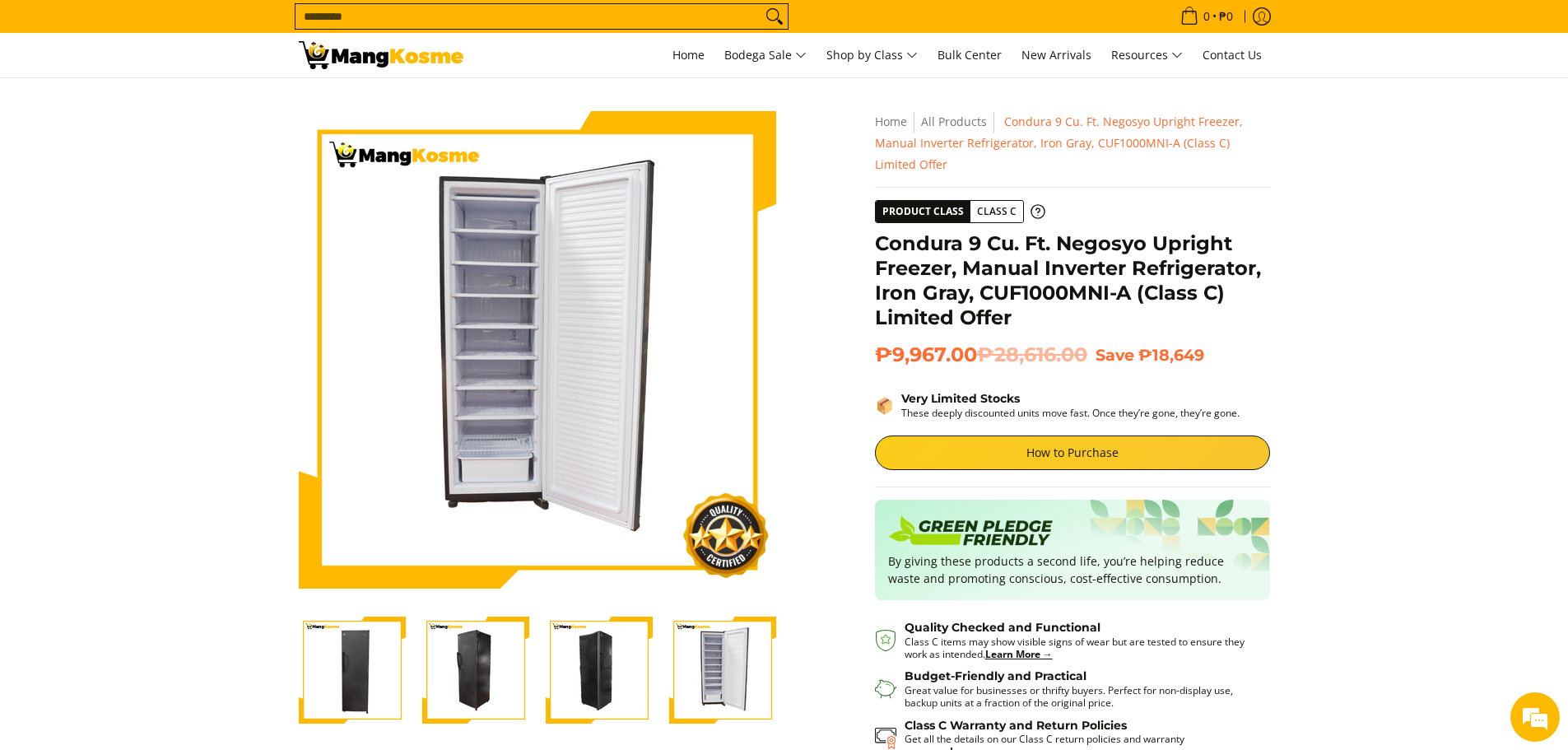
click at [739, 688] on img "Condura 9 Cu. Ft. Negosyo Upright Freezer, Manual Inverter Refrigerator, Iron G…" at bounding box center [723, 670] width 107 height 107
click at [608, 666] on img "Condura 9 Cu. Ft. Negosyo Upright Freezer, Manual Inverter Refrigerator, Iron G…" at bounding box center [600, 670] width 107 height 107
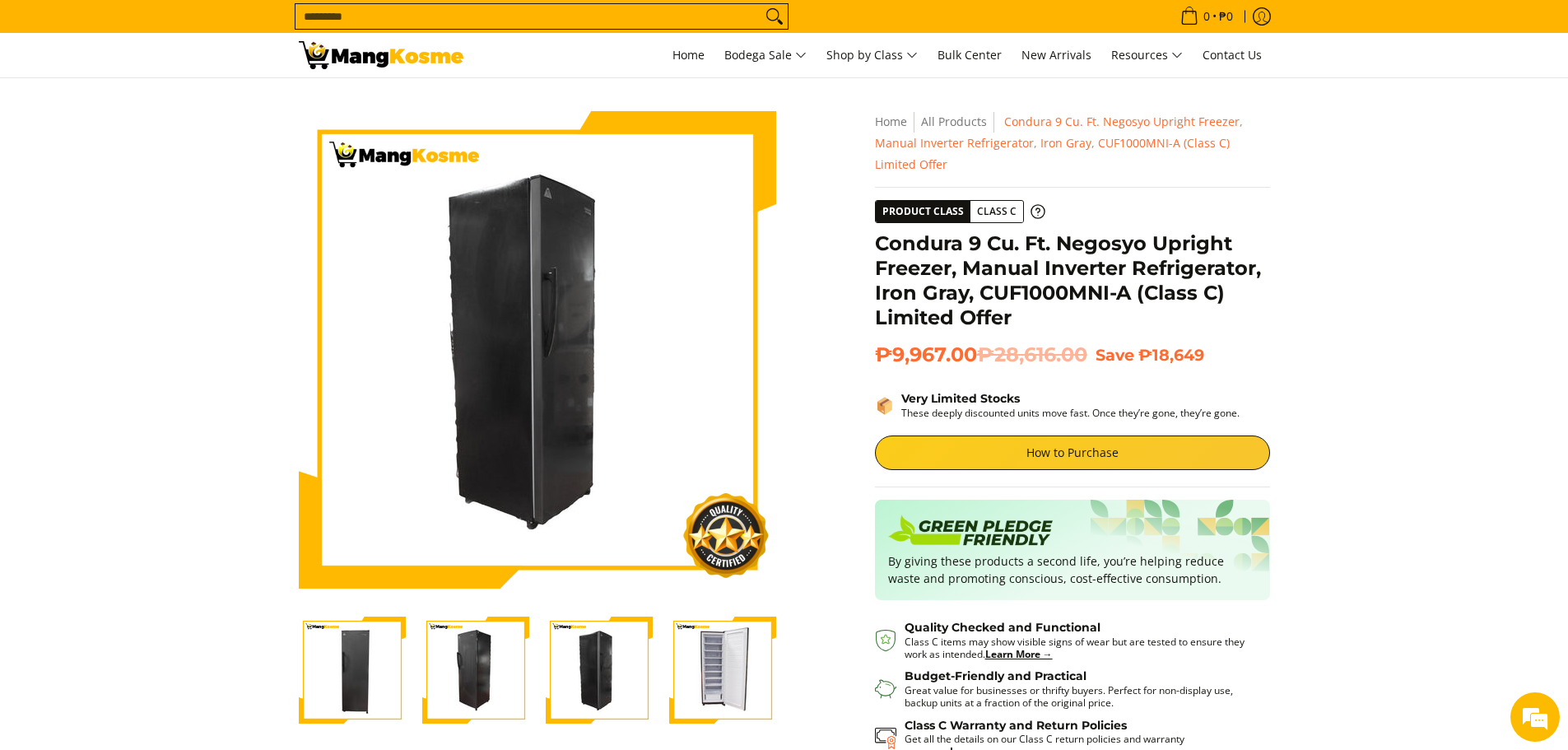
drag, startPoint x: 680, startPoint y: 667, endPoint x: 690, endPoint y: 664, distance: 10.4
click at [688, 664] on img "Condura 9 Cu. Ft. Negosyo Upright Freezer, Manual Inverter Refrigerator, Iron G…" at bounding box center [723, 670] width 107 height 107
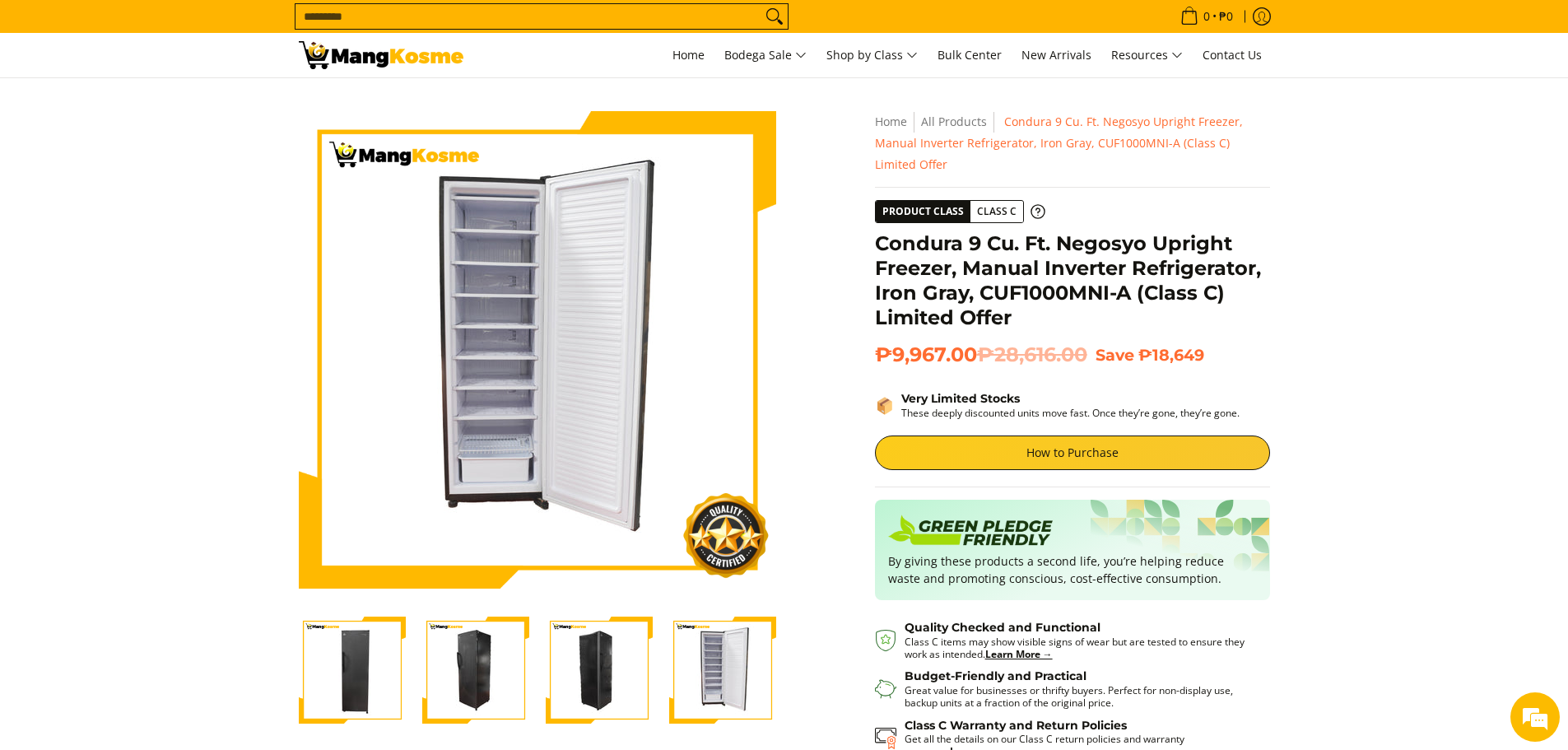
click at [1503, 286] on section "Skip to Main Content Enable zoom Disable zoom Enable zoom Disable zoom Enable z…" at bounding box center [784, 482] width 1568 height 807
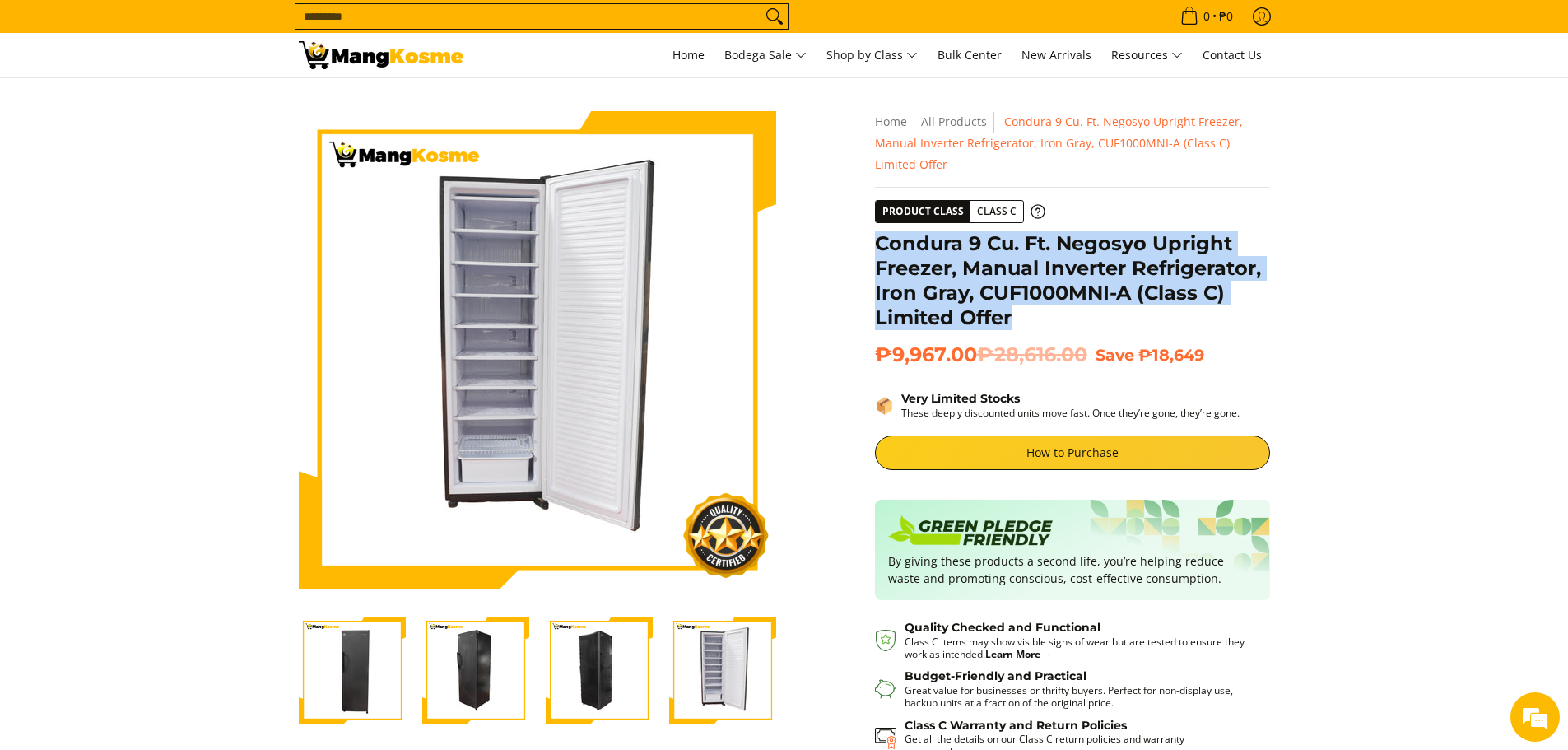
drag, startPoint x: 875, startPoint y: 241, endPoint x: 1019, endPoint y: 310, distance: 159.7
click at [1019, 310] on h1 "Condura 9 Cu. Ft. Negosyo Upright Freezer, Manual Inverter Refrigerator, Iron G…" at bounding box center [1072, 281] width 395 height 99
copy h1 "Condura 9 Cu. Ft. Negosyo Upright Freezer, Manual Inverter Refrigerator, Iron G…"
click at [404, 70] on link at bounding box center [381, 55] width 164 height 44
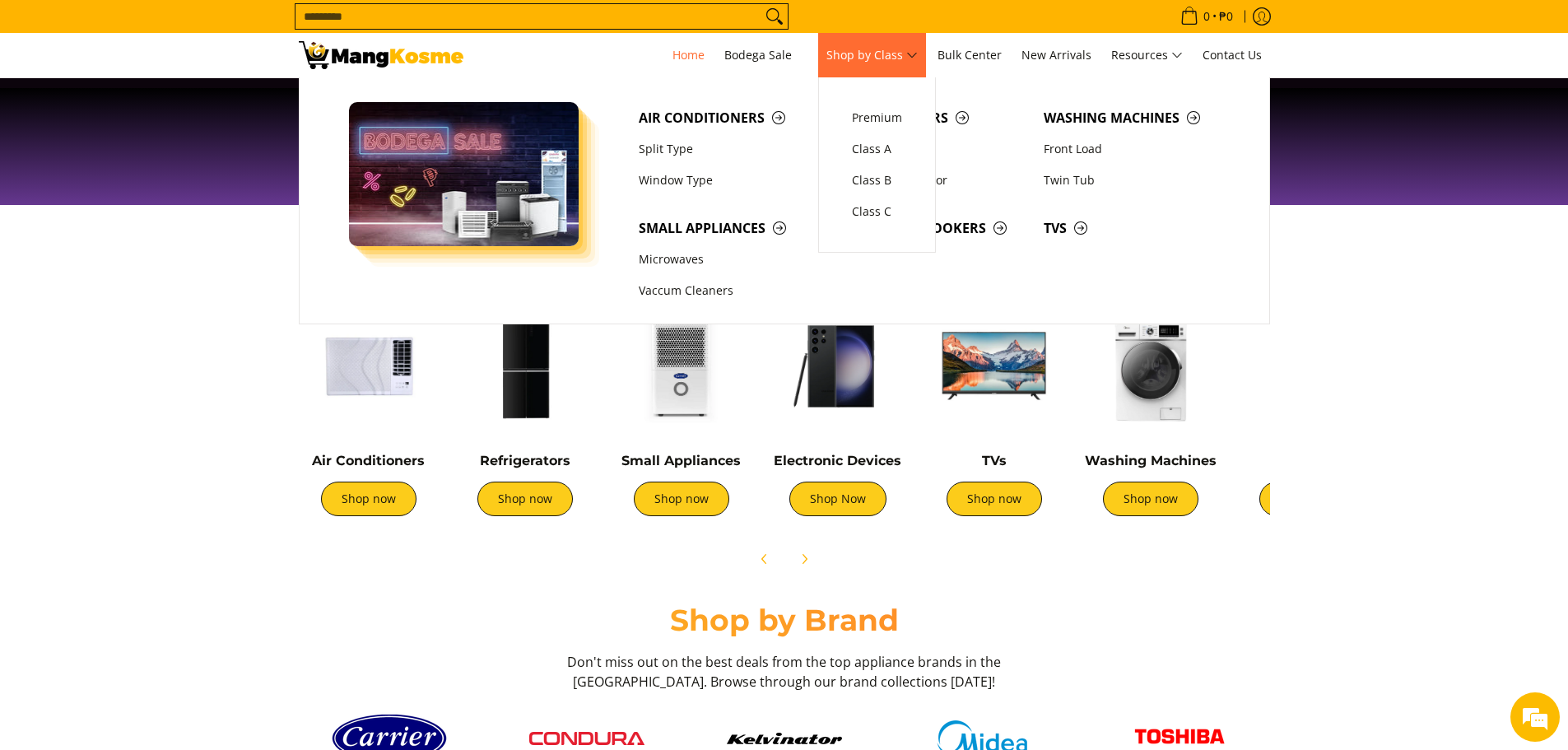
scroll to position [0, 1309]
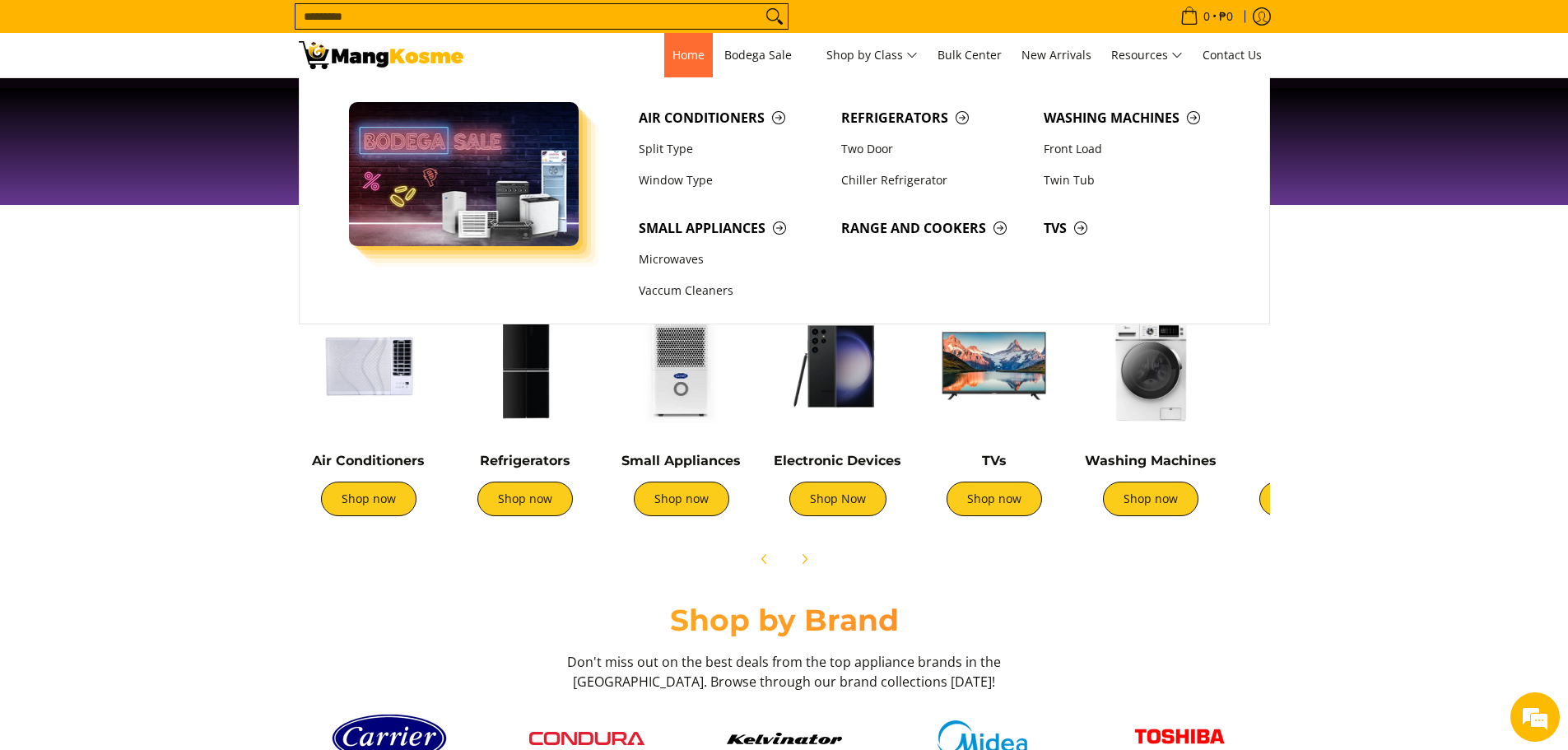
click at [672, 53] on span "Home" at bounding box center [688, 55] width 32 height 16
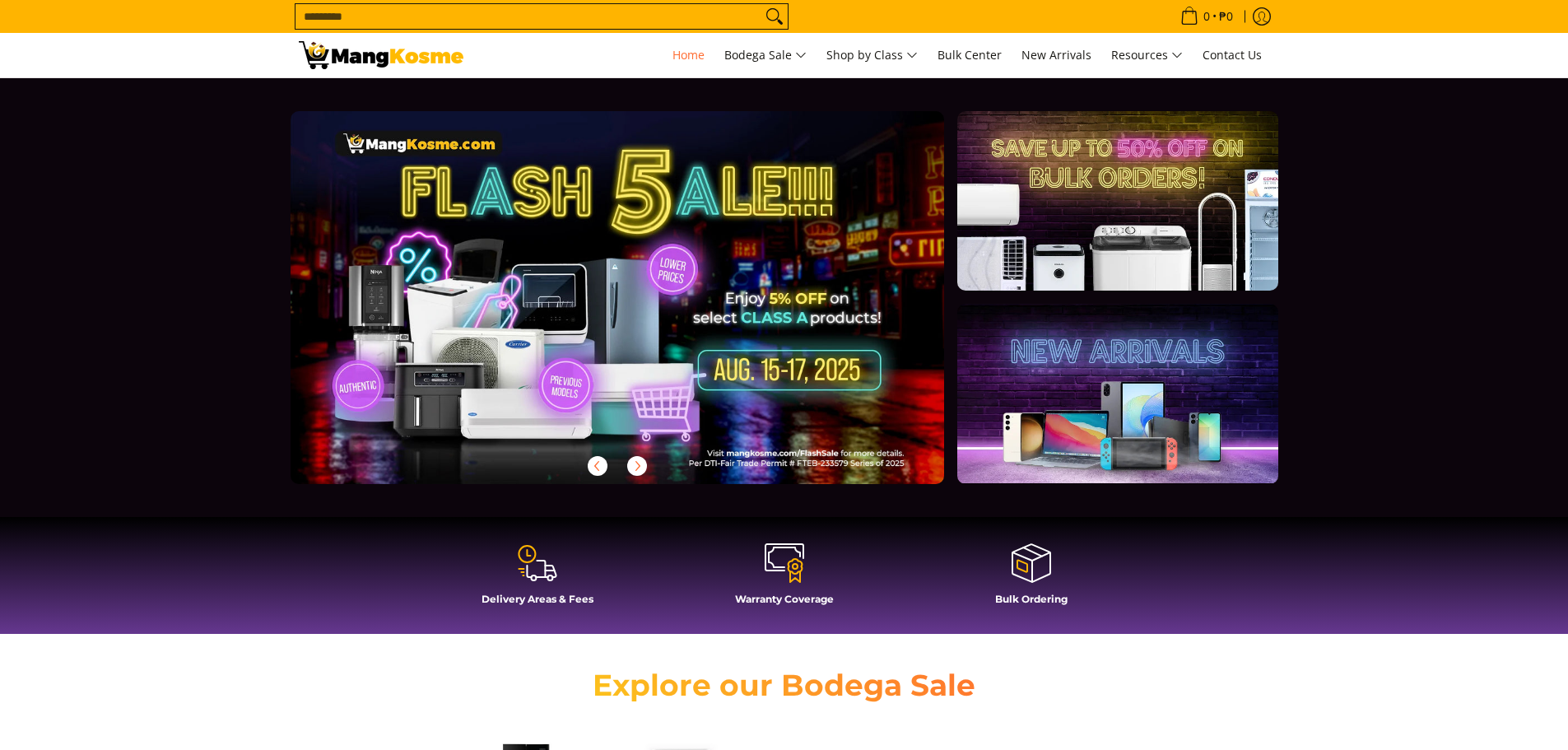
click at [406, 58] on img at bounding box center [381, 55] width 164 height 28
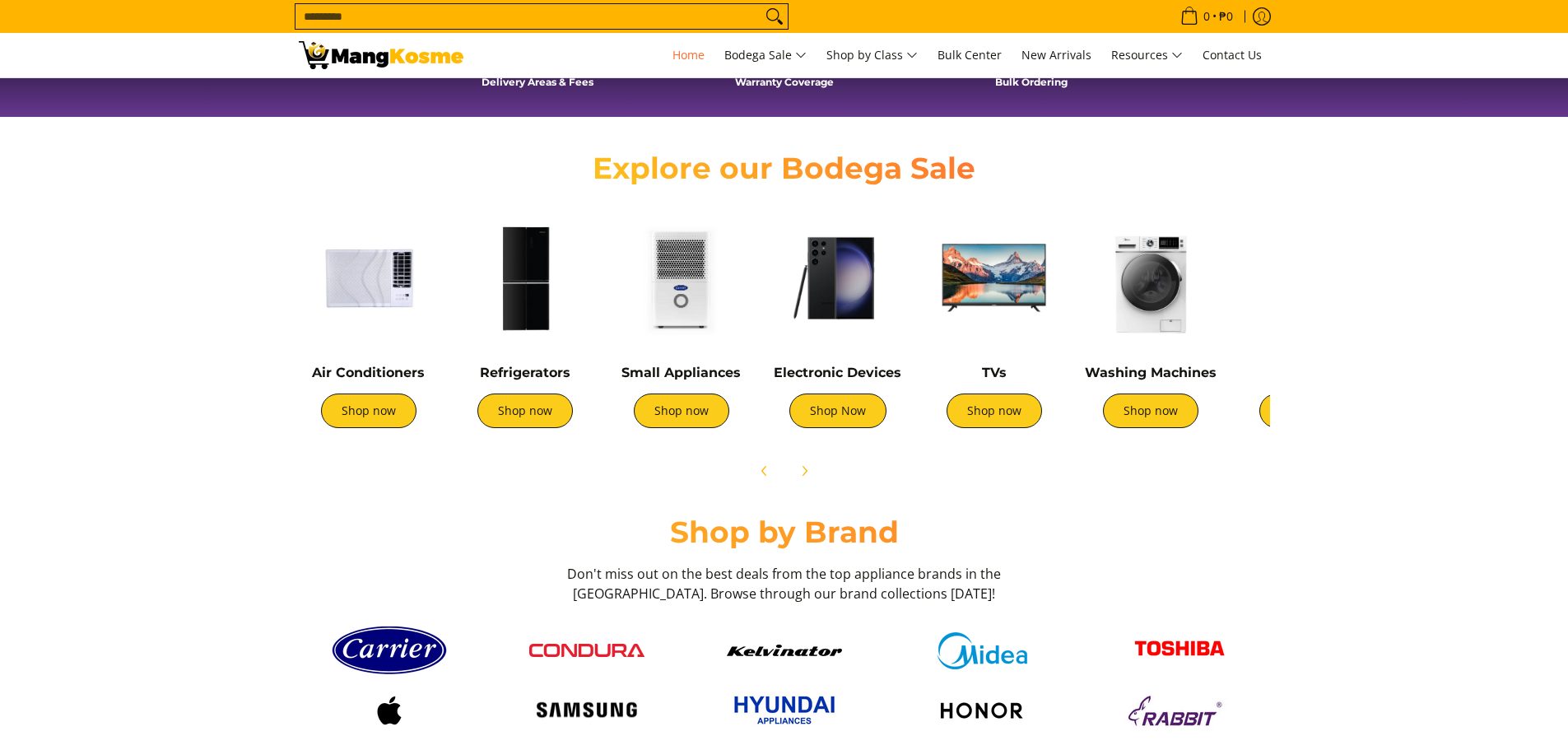
scroll to position [576, 0]
